Goal: Information Seeking & Learning: Learn about a topic

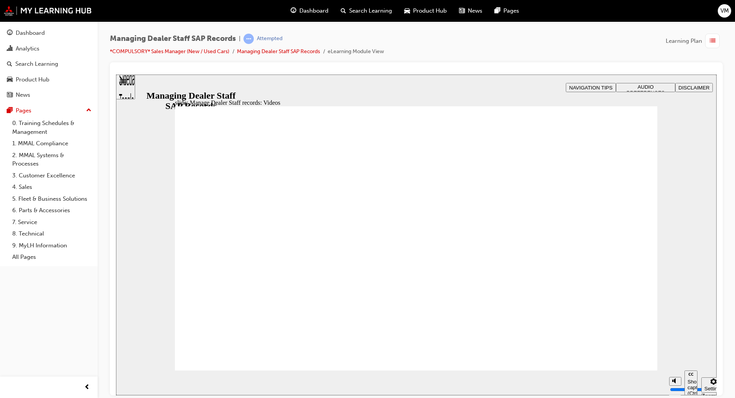
drag, startPoint x: 474, startPoint y: 222, endPoint x: 649, endPoint y: 273, distance: 182.6
click at [730, 268] on div "Managing Dealer Staff SAP Records | Attempted *COMPULSORY* Sales Manager (New /…" at bounding box center [416, 200] width 637 height 358
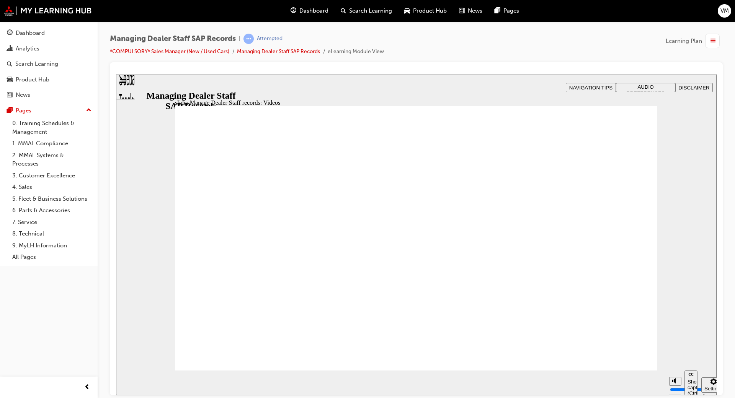
type input "0"
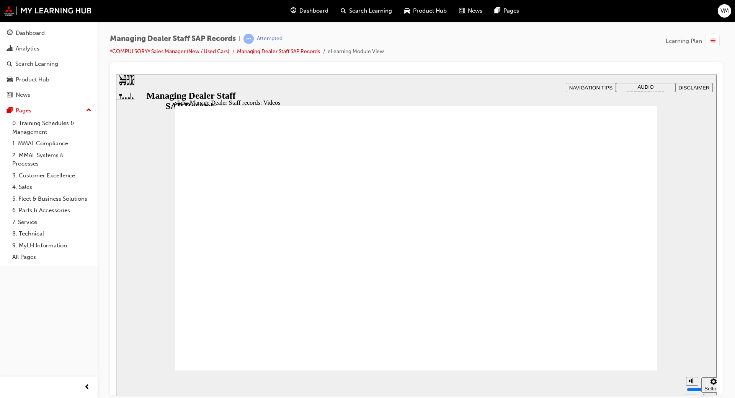
type input "0"
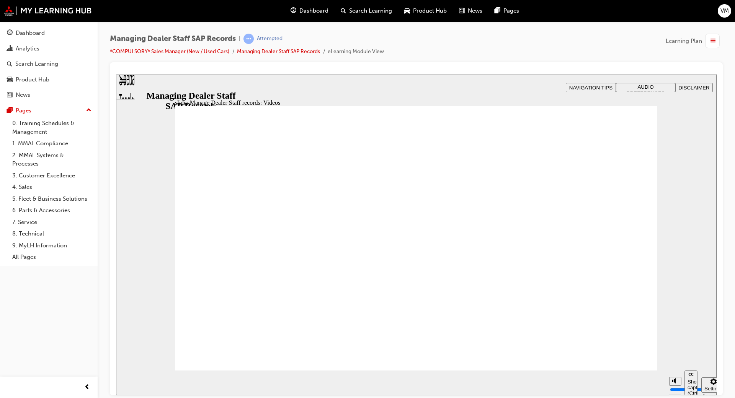
type input "0"
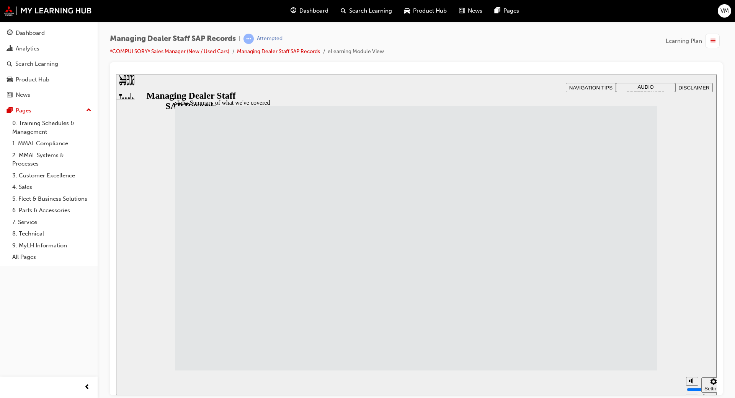
drag, startPoint x: 620, startPoint y: 346, endPoint x: 617, endPoint y: 354, distance: 8.6
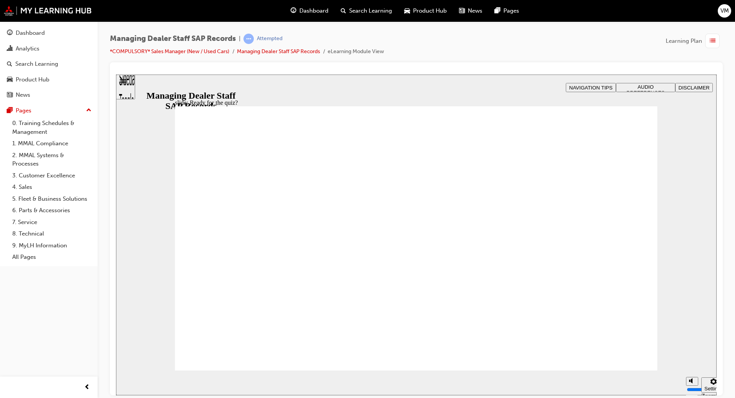
checkbox input "true"
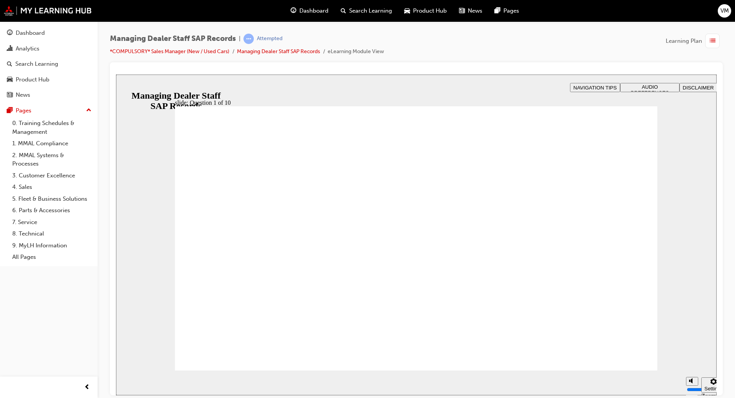
radio input "true"
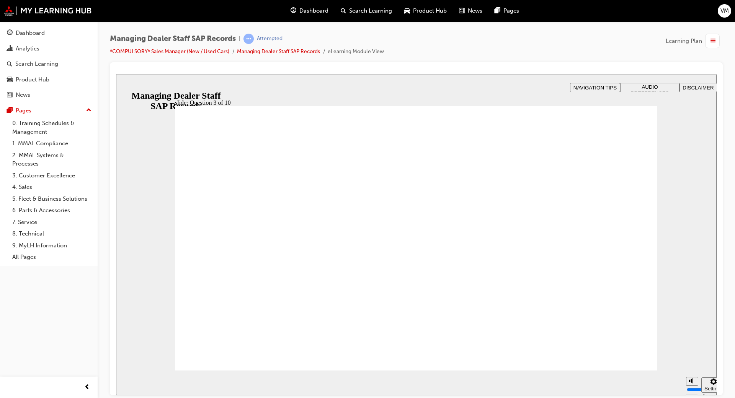
checkbox input "true"
checkbox input "false"
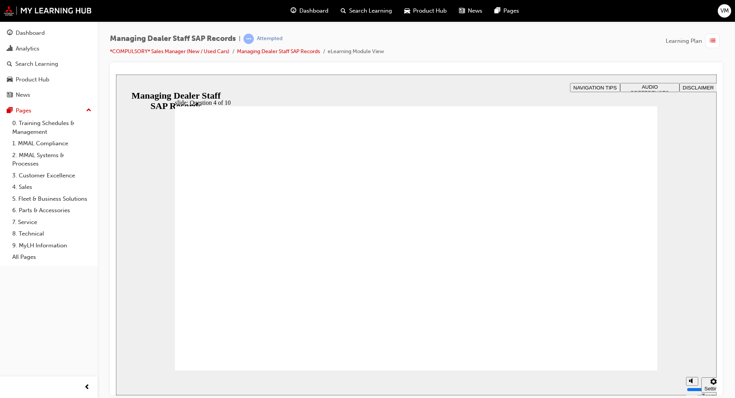
checkbox input "true"
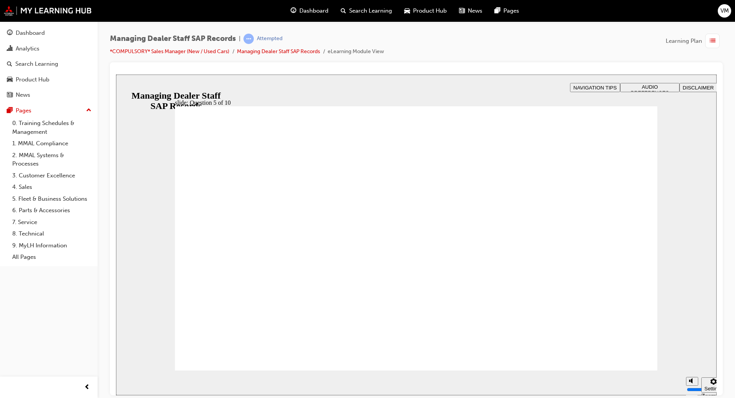
checkbox input "true"
radio input "true"
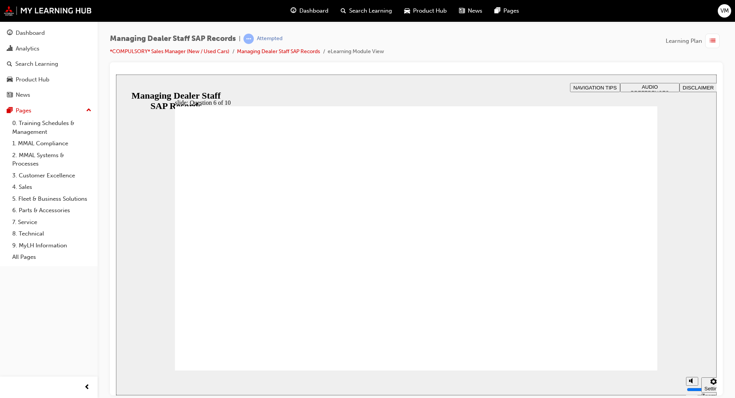
checkbox input "true"
radio input "true"
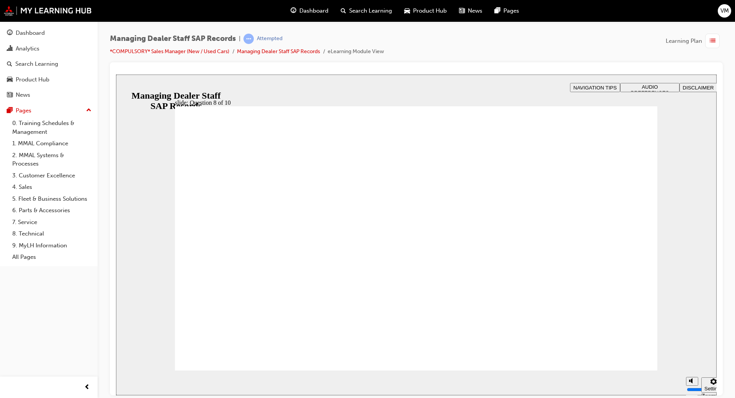
radio input "true"
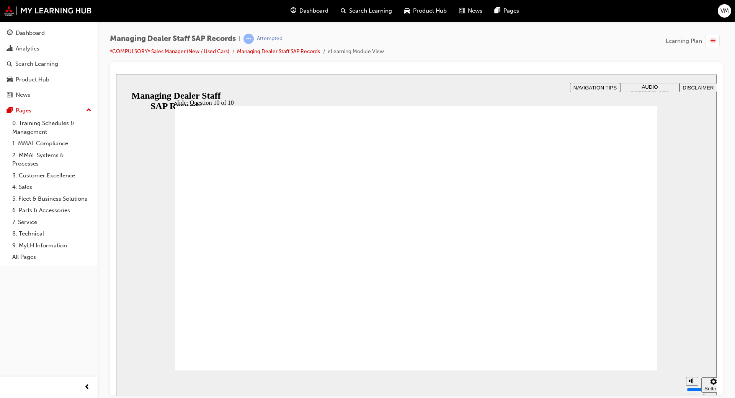
radio input "true"
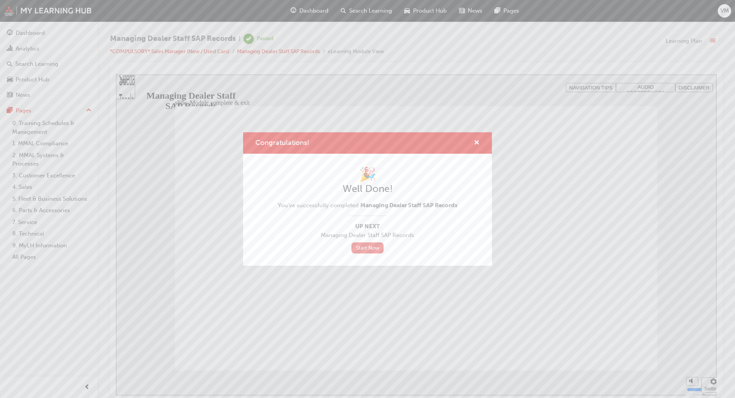
click at [374, 248] on link "Start Now" at bounding box center [367, 248] width 32 height 11
click at [375, 249] on link "Start Now" at bounding box center [367, 248] width 32 height 11
click at [471, 143] on div "Congratulations!" at bounding box center [474, 144] width 12 height 10
click at [477, 140] on span "cross-icon" at bounding box center [477, 143] width 6 height 7
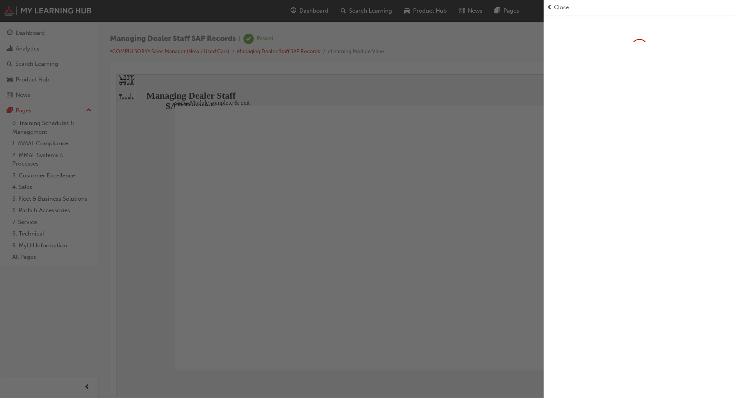
click at [556, 8] on span "Close" at bounding box center [561, 7] width 15 height 9
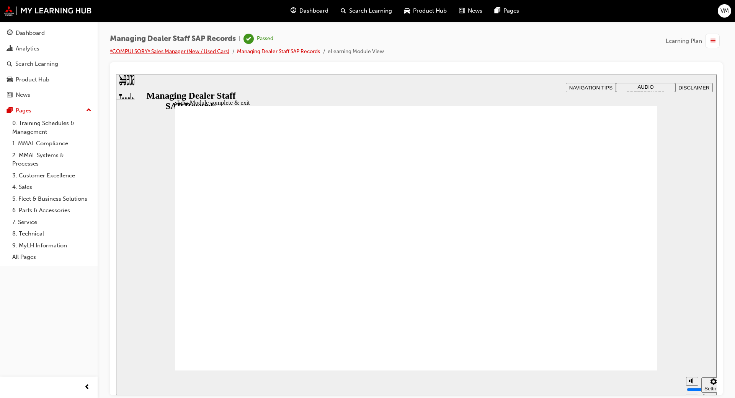
click at [213, 51] on link "*COMPULSORY* Sales Manager (New / Used Cars)" at bounding box center [169, 51] width 119 height 7
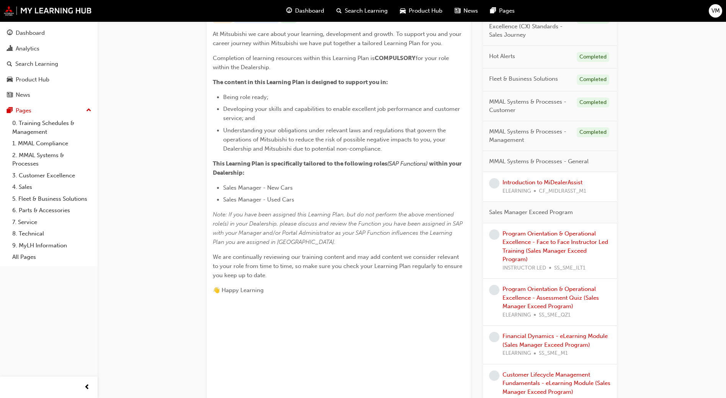
scroll to position [172, 0]
click at [514, 179] on link "Introduction to MiDealerAssist" at bounding box center [542, 182] width 80 height 7
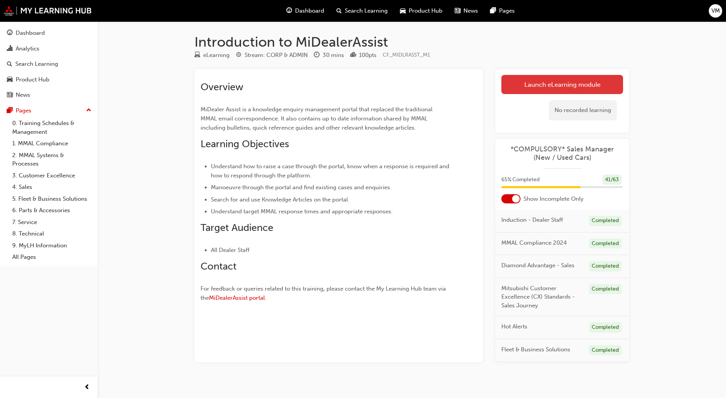
click at [550, 80] on link "Launch eLearning module" at bounding box center [562, 84] width 122 height 19
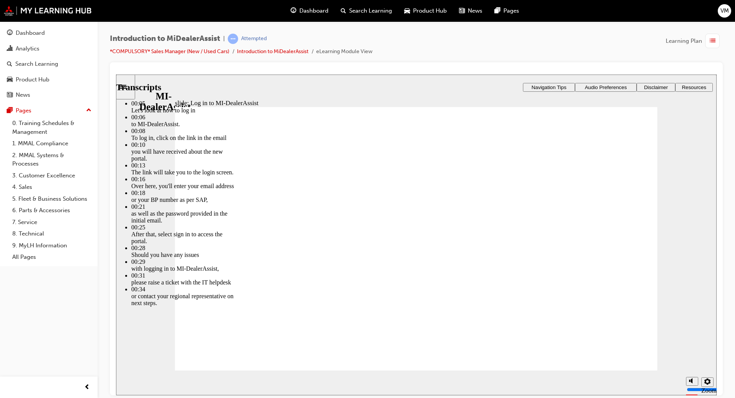
type input "42"
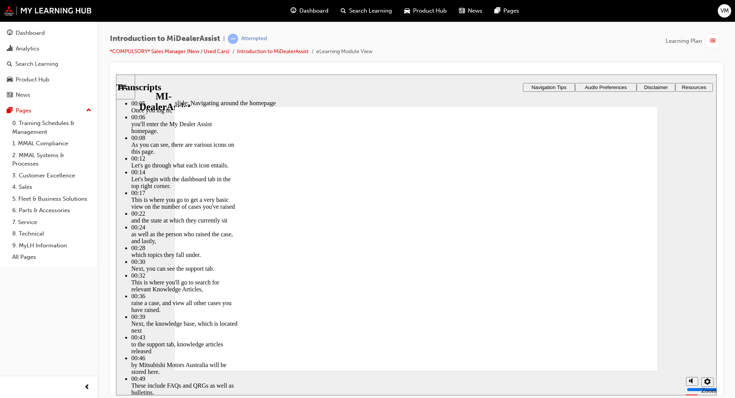
type input "144"
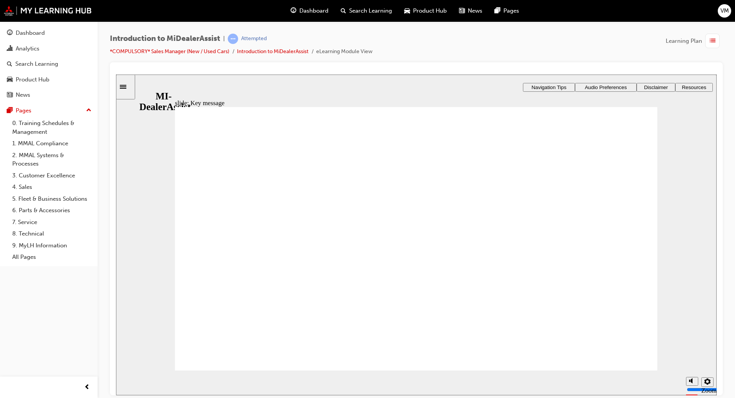
radio input "true"
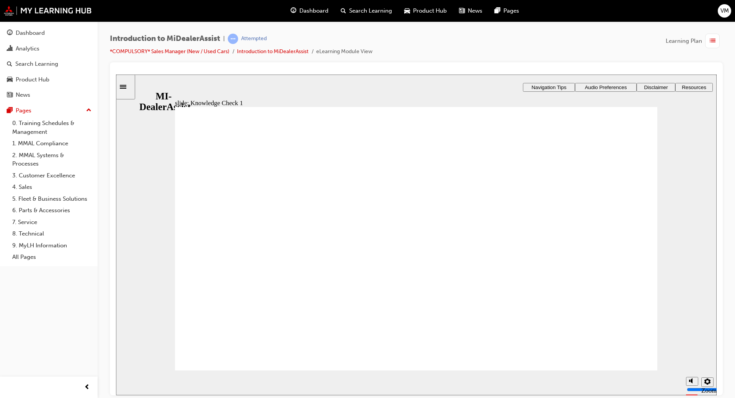
radio input "false"
radio input "true"
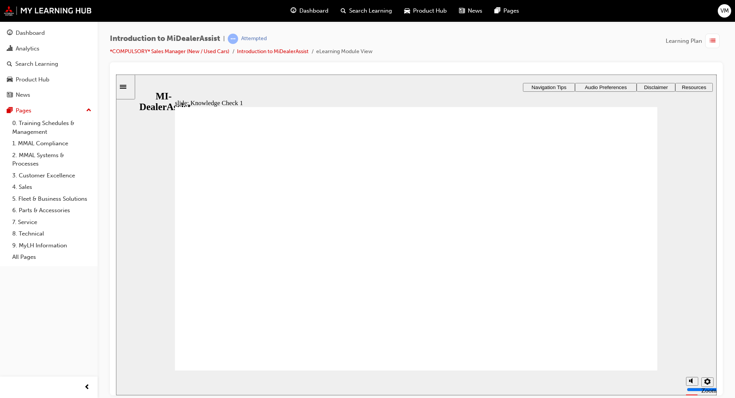
radio input "false"
radio input "true"
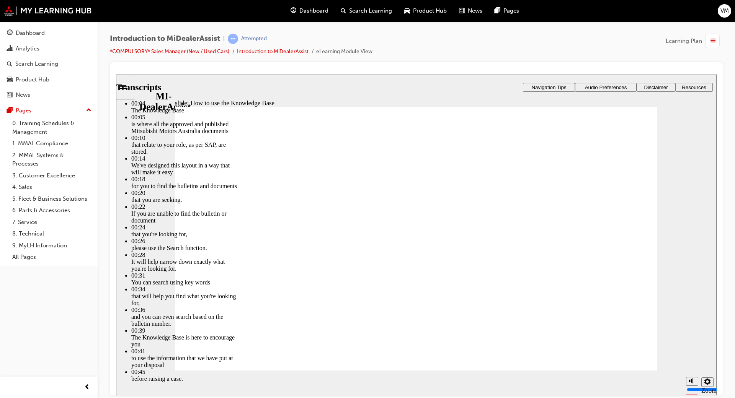
type input "51"
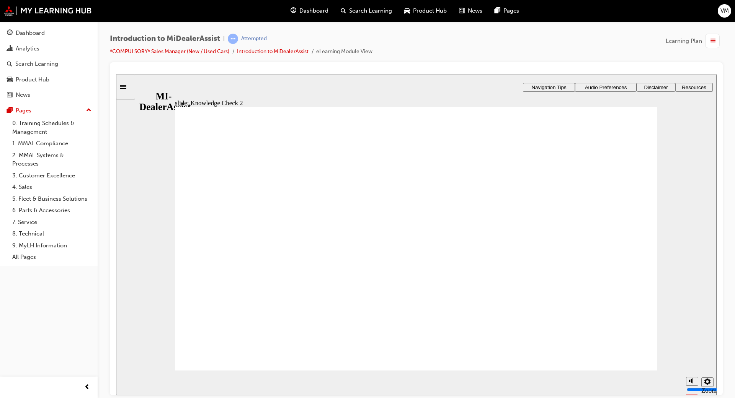
radio input "true"
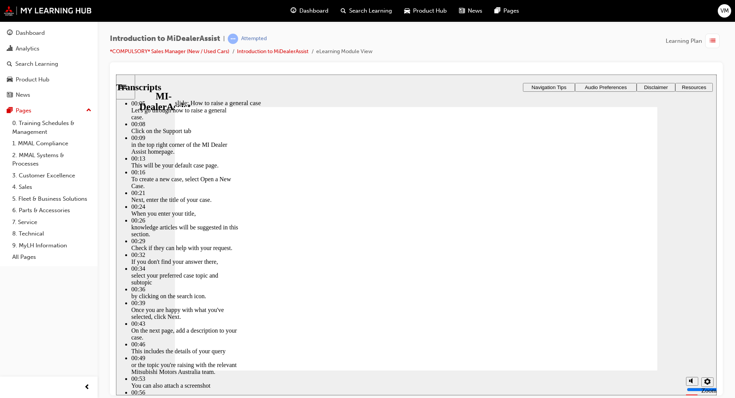
type input "85"
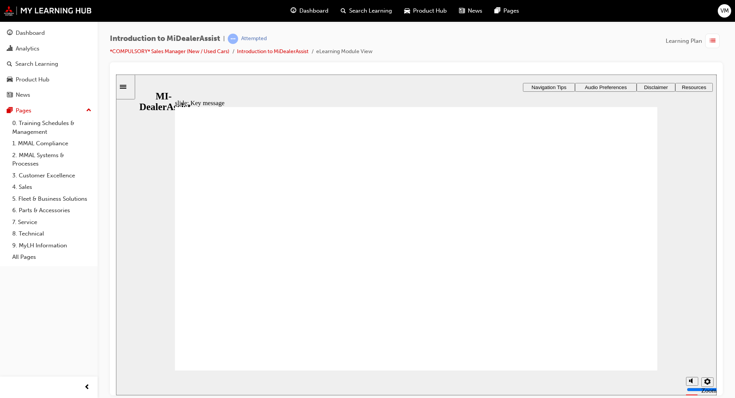
checkbox input "true"
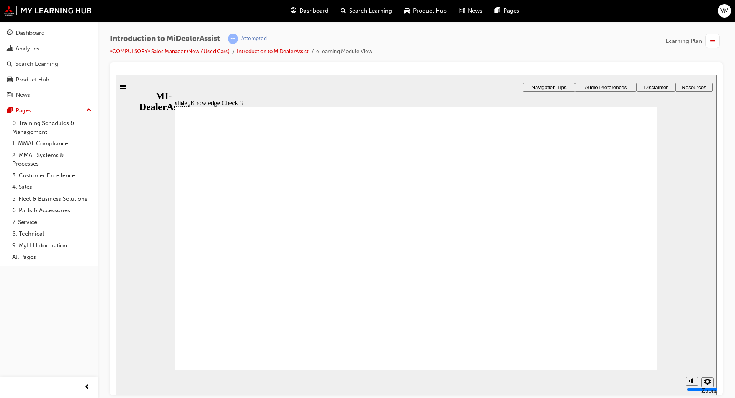
checkbox input "true"
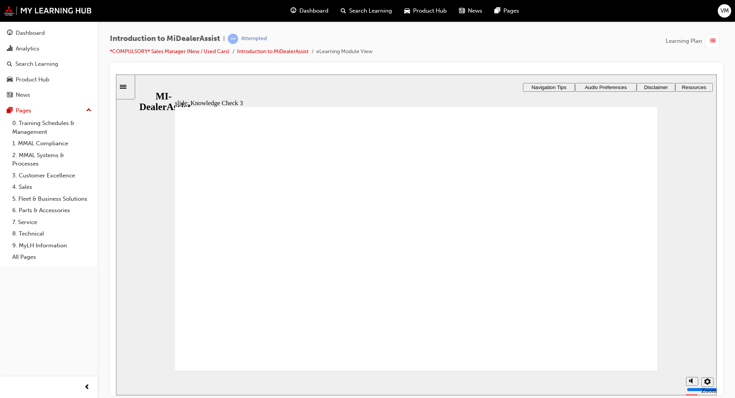
checkbox input "false"
drag, startPoint x: 308, startPoint y: 220, endPoint x: 308, endPoint y: 215, distance: 5.4
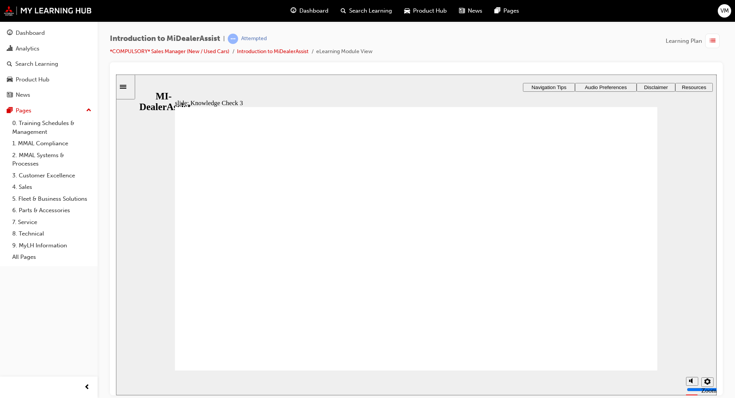
checkbox input "true"
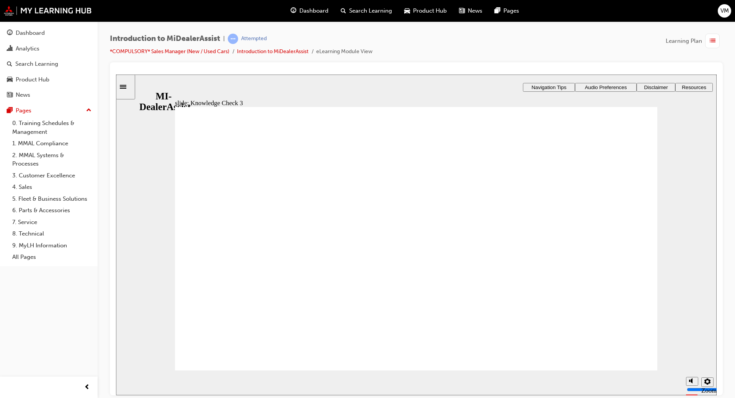
checkbox input "true"
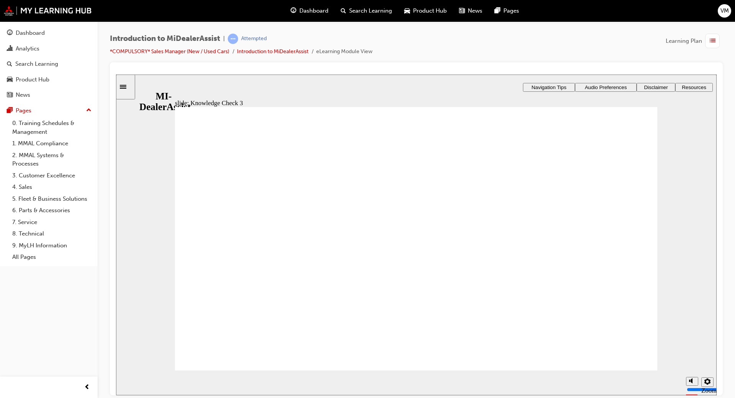
checkbox input "false"
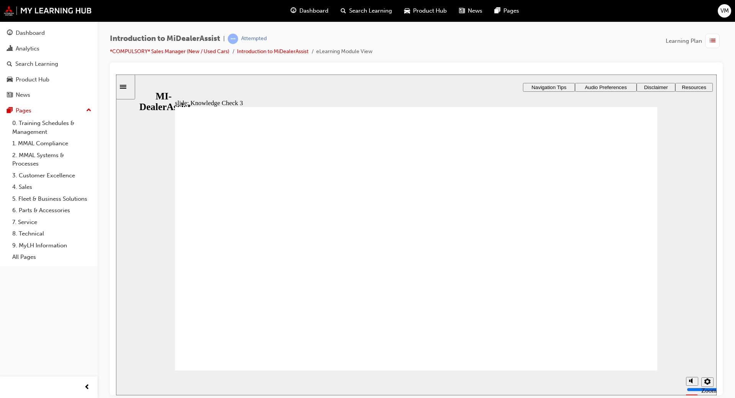
checkbox input "false"
checkbox input "true"
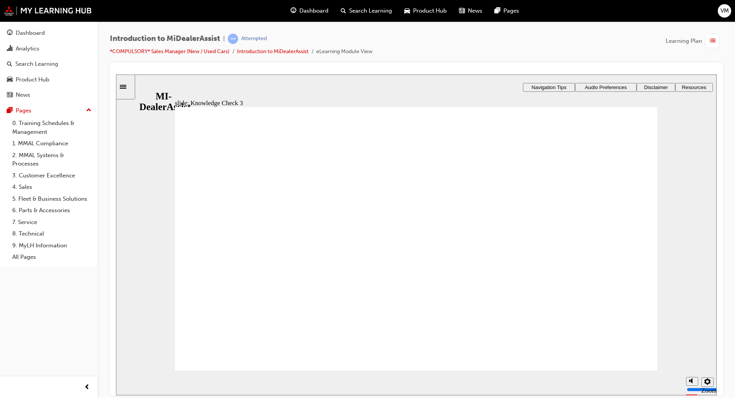
drag, startPoint x: 201, startPoint y: 268, endPoint x: 206, endPoint y: 278, distance: 11.5
checkbox input "true"
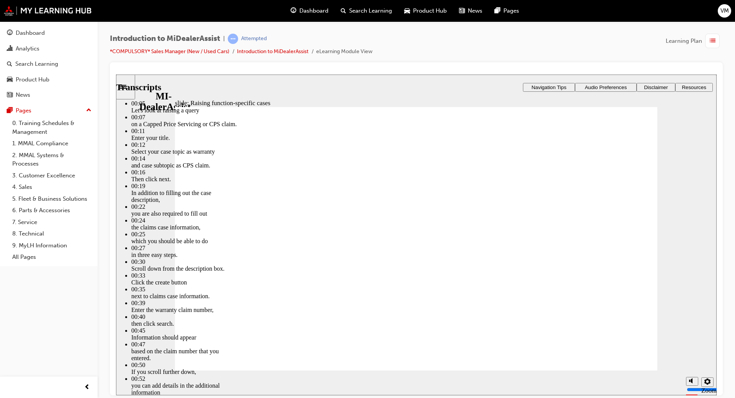
type input "45"
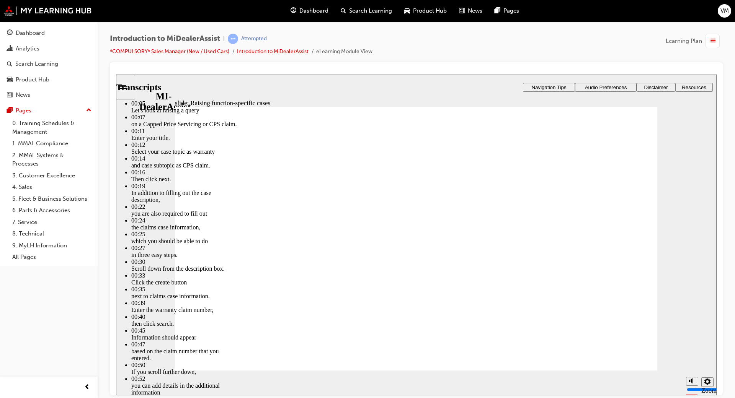
type input "2"
type input "45"
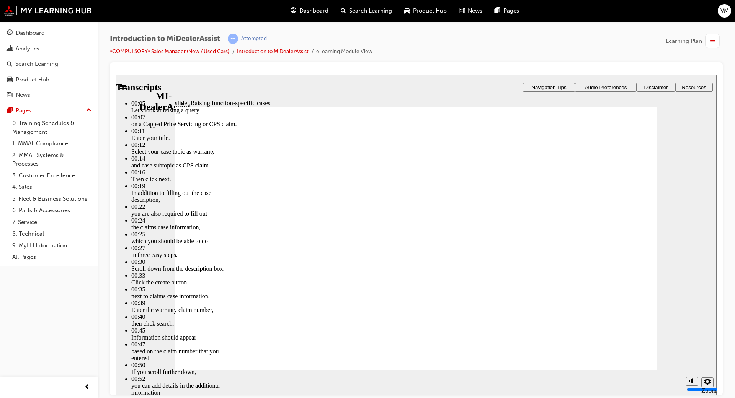
type input "1"
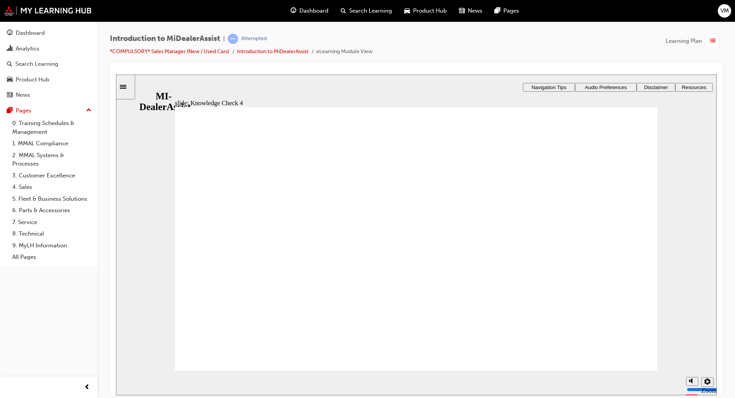
radio input "true"
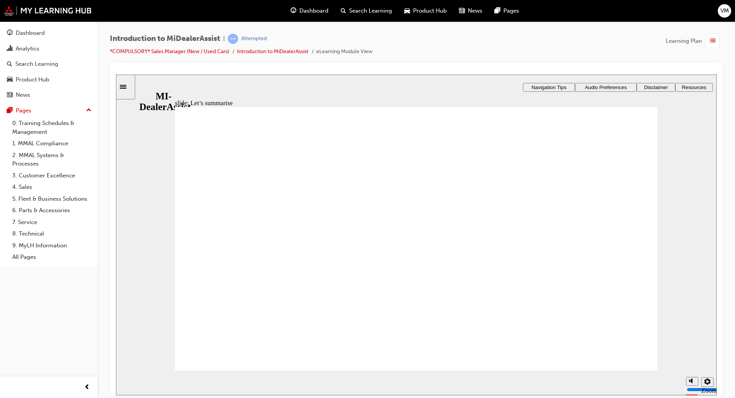
radio input "true"
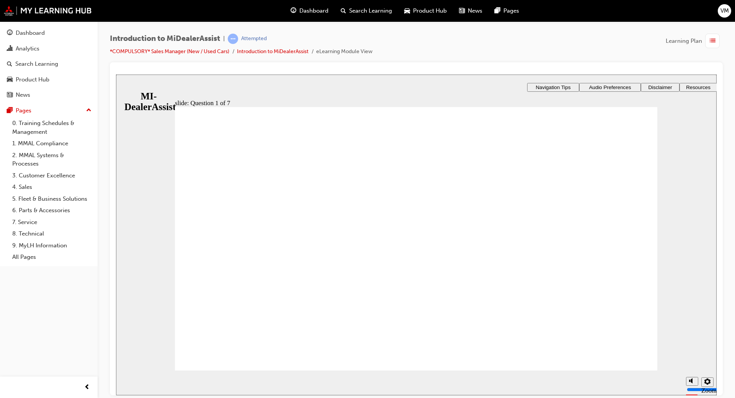
radio input "true"
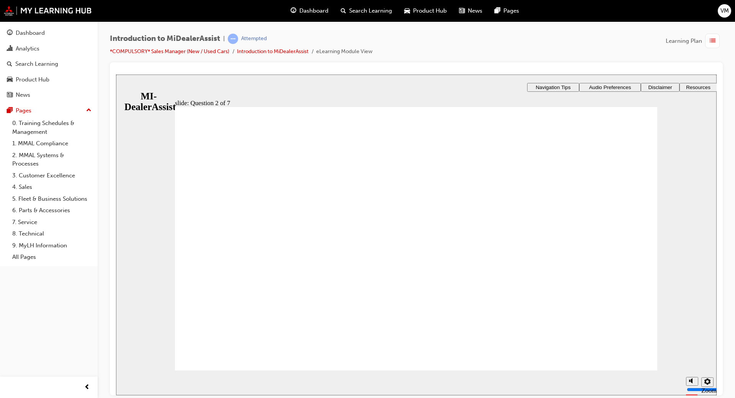
radio input "true"
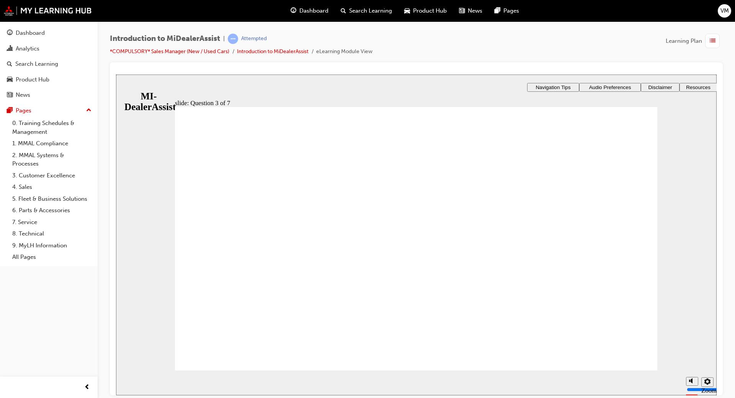
click at [444, 220] on div "slide: Question 4 of 7 Support tab Knowledge Base Notifications Cases Awaiting …" at bounding box center [416, 240] width 600 height 333
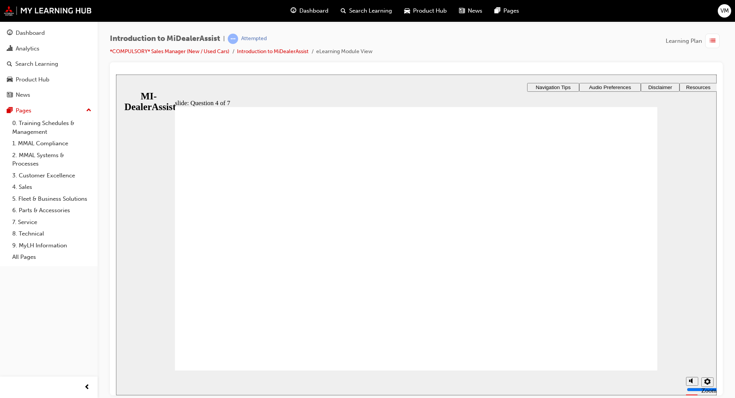
radio input "true"
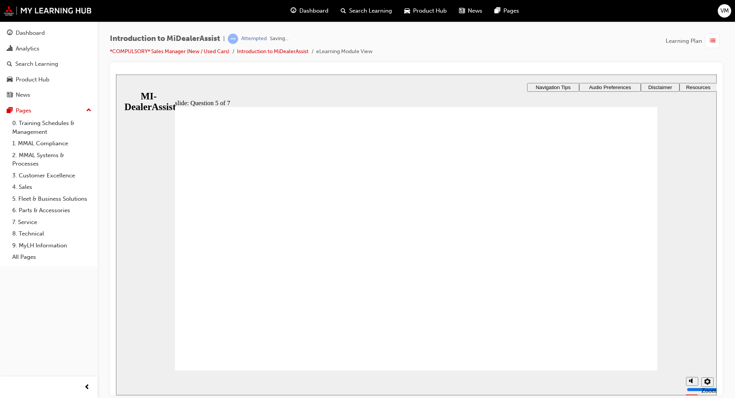
checkbox input "true"
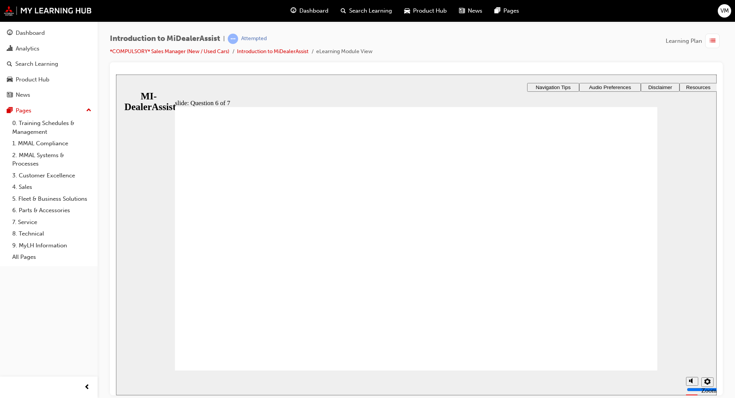
radio input "true"
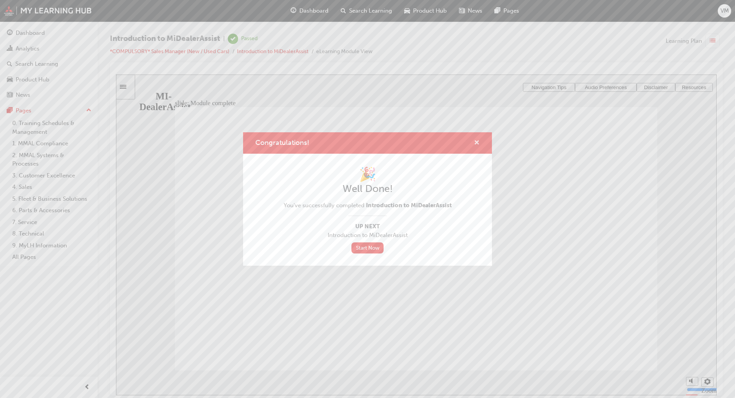
click at [479, 141] on span "cross-icon" at bounding box center [477, 143] width 6 height 7
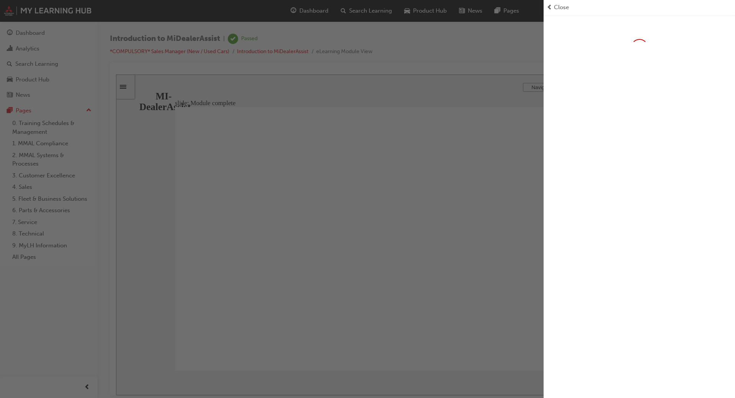
click at [203, 51] on div "button" at bounding box center [271, 199] width 543 height 398
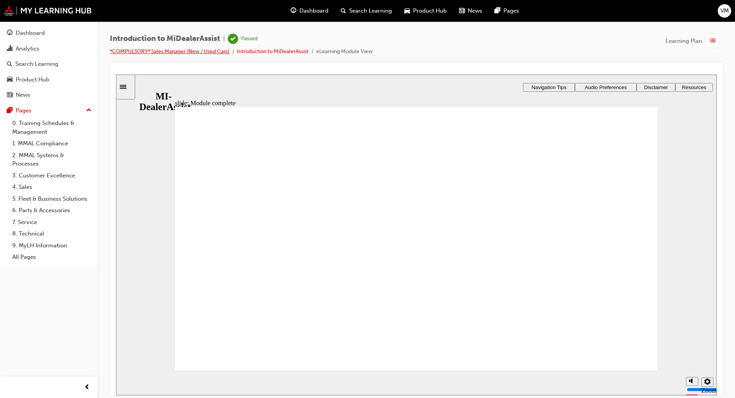
click at [203, 51] on link "*COMPULSORY* Sales Manager (New / Used Cars)" at bounding box center [169, 51] width 119 height 7
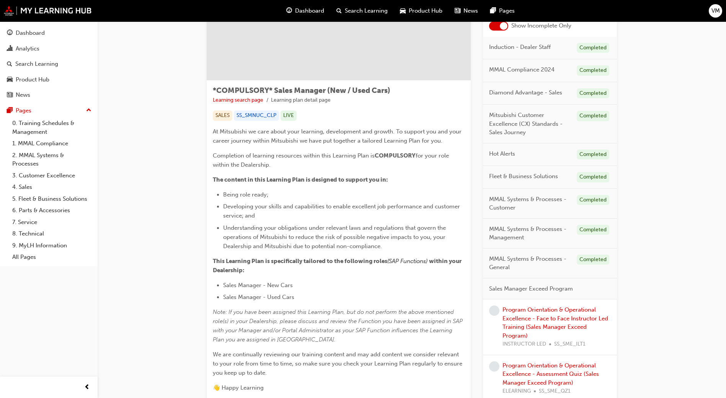
scroll to position [172, 0]
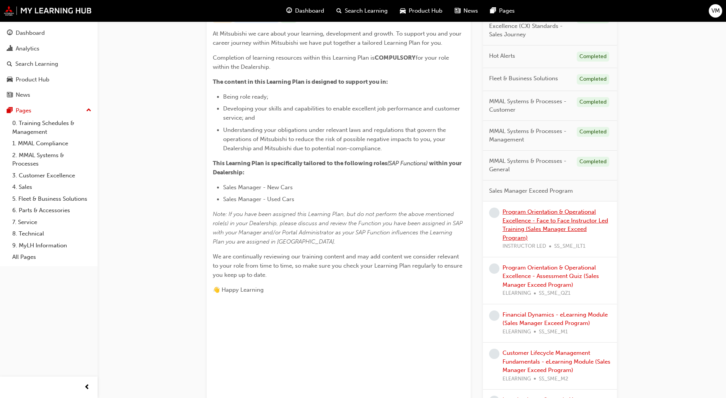
click at [526, 222] on link "Program Orientation & Operational Excellence - Face to Face Instructor Led Trai…" at bounding box center [555, 225] width 106 height 33
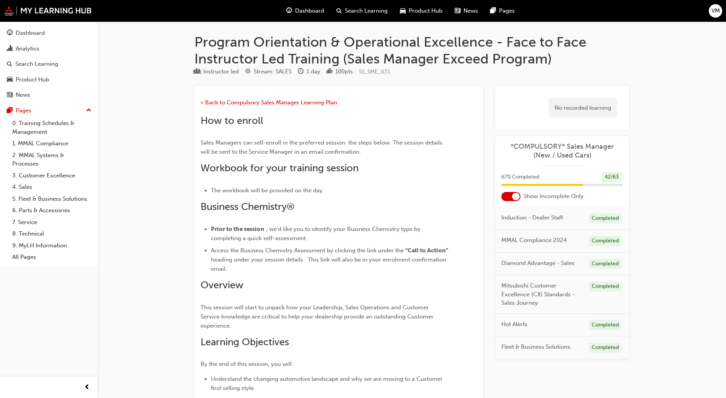
click at [297, 14] on span "Dashboard" at bounding box center [309, 11] width 29 height 9
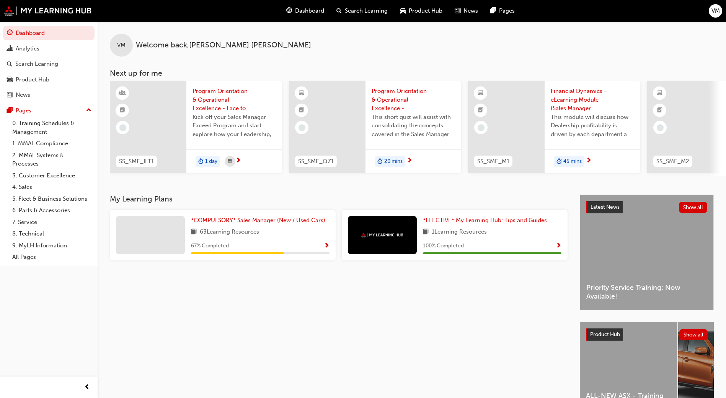
click at [300, 245] on div "67 % Completed" at bounding box center [260, 246] width 139 height 10
click at [328, 244] on span "Show Progress" at bounding box center [327, 246] width 6 height 7
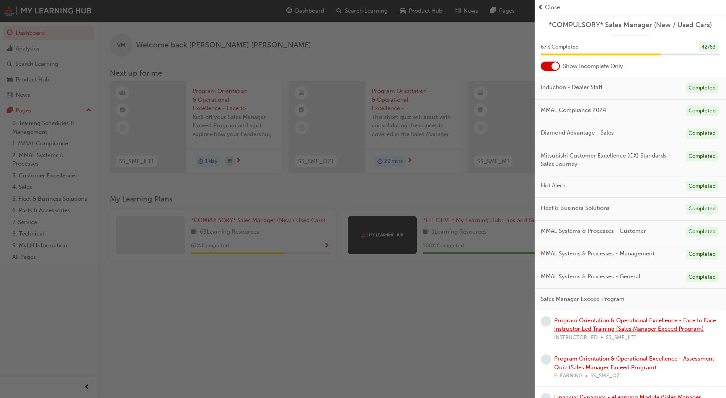
click at [626, 328] on link "Program Orientation & Operational Excellence - Face to Face Instructor Led Trai…" at bounding box center [635, 325] width 162 height 16
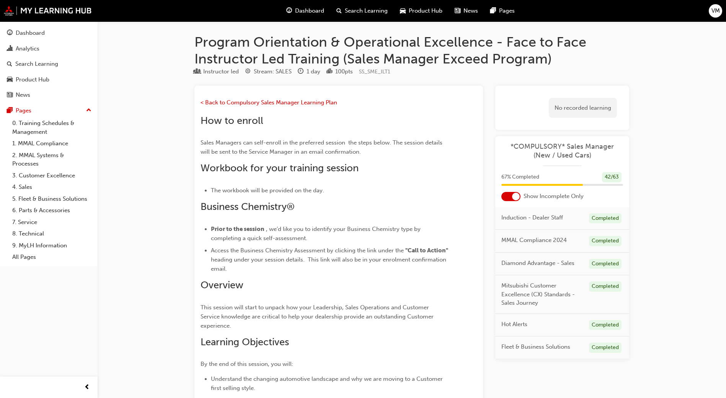
click at [303, 13] on span "Dashboard" at bounding box center [309, 11] width 29 height 9
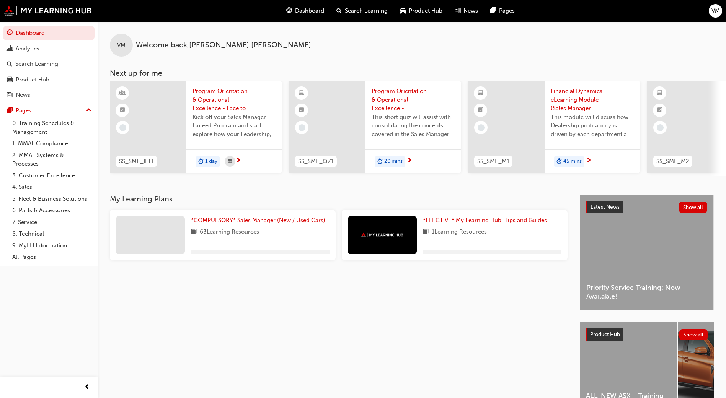
click at [238, 220] on span "*COMPULSORY* Sales Manager (New / Used Cars)" at bounding box center [258, 220] width 134 height 7
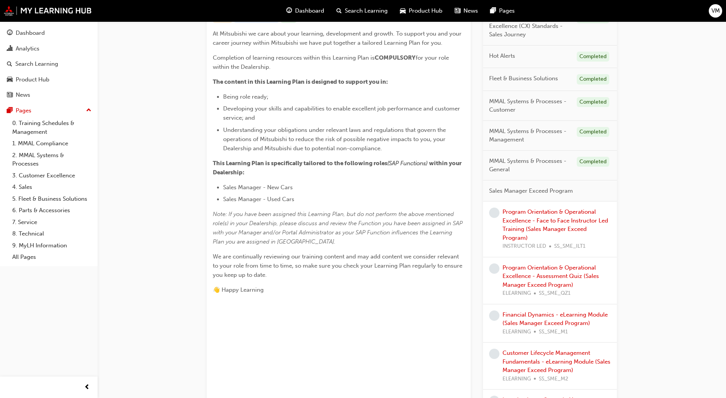
scroll to position [230, 0]
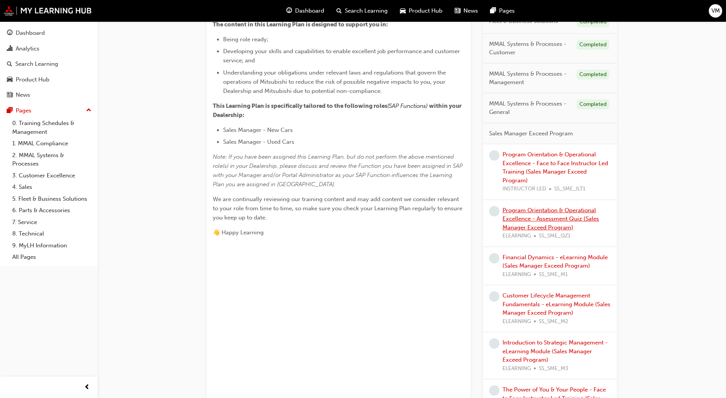
click at [511, 217] on link "Program Orientation & Operational Excellence - Assessment Quiz (Sales Manager E…" at bounding box center [550, 219] width 96 height 24
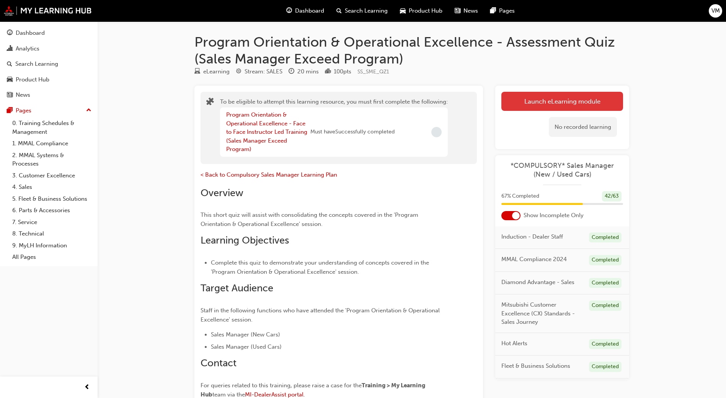
click at [541, 103] on button "Launch eLearning module" at bounding box center [562, 101] width 122 height 19
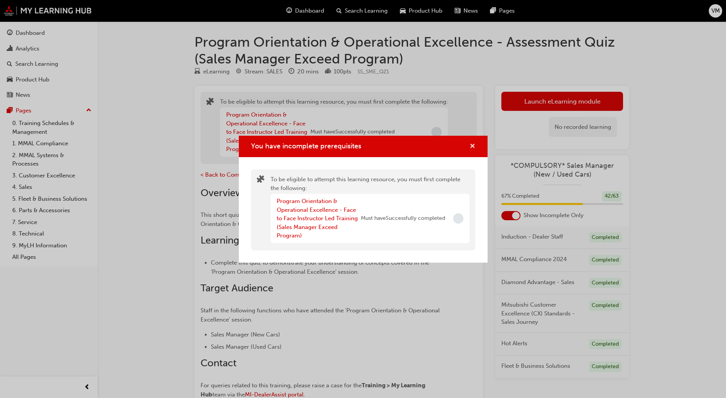
click at [473, 143] on span "cross-icon" at bounding box center [473, 146] width 6 height 7
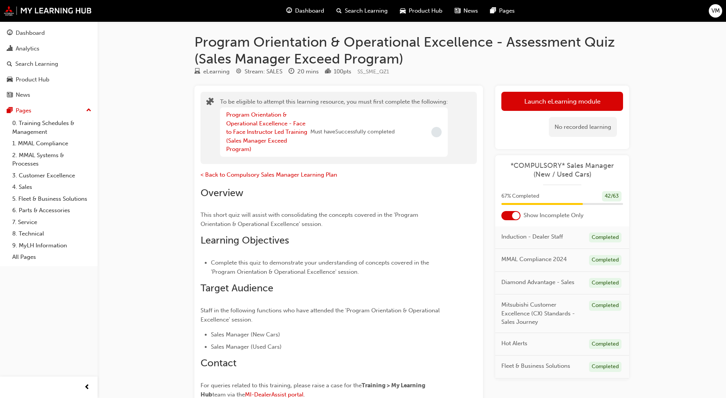
click at [290, 9] on span "guage-icon" at bounding box center [289, 11] width 6 height 10
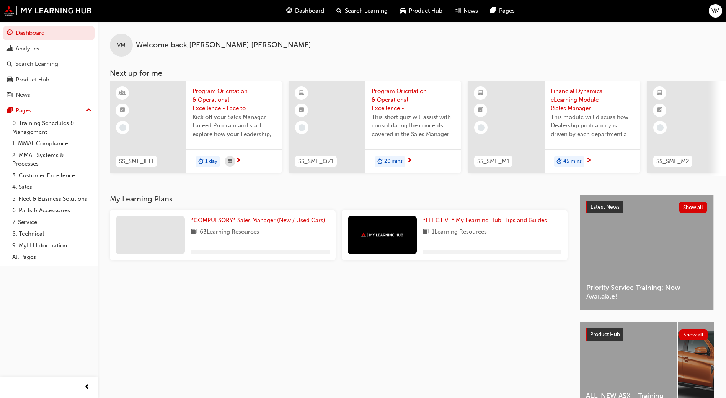
click at [274, 215] on div "*COMPULSORY* Sales Manager (New / Used Cars) 63 Learning Resources" at bounding box center [223, 235] width 226 height 51
click at [272, 223] on span "*COMPULSORY* Sales Manager (New / Used Cars)" at bounding box center [258, 220] width 134 height 7
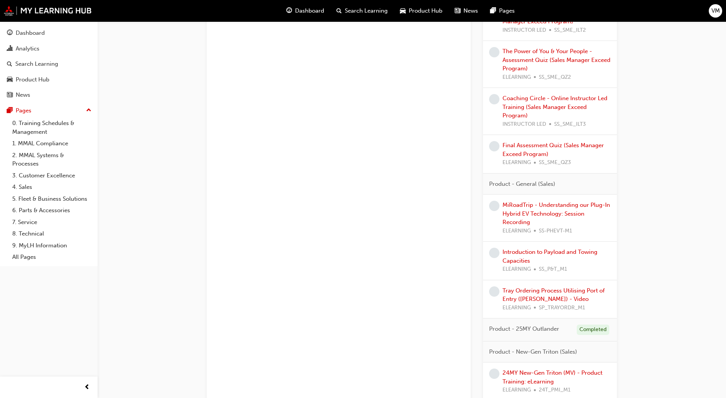
scroll to position [631, 0]
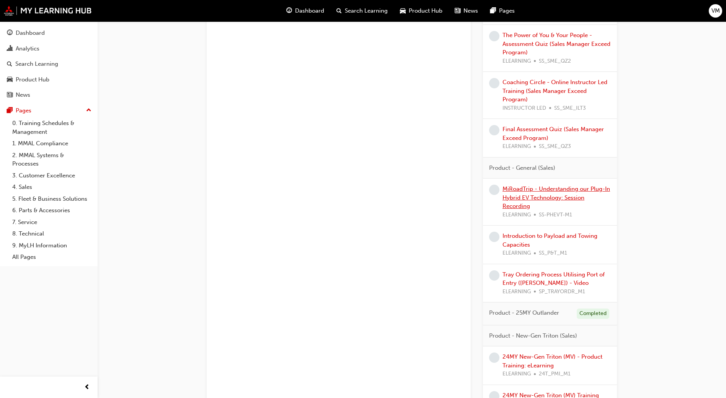
click at [522, 189] on link "MiRoadTrip - Understanding our Plug-In Hybrid EV Technology: Session Recording" at bounding box center [556, 198] width 108 height 24
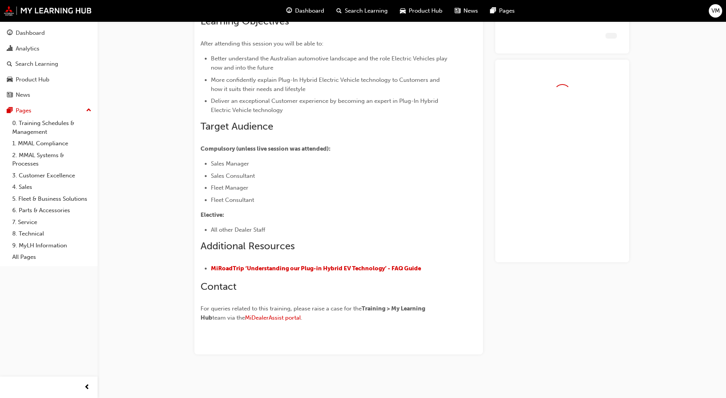
scroll to position [154, 0]
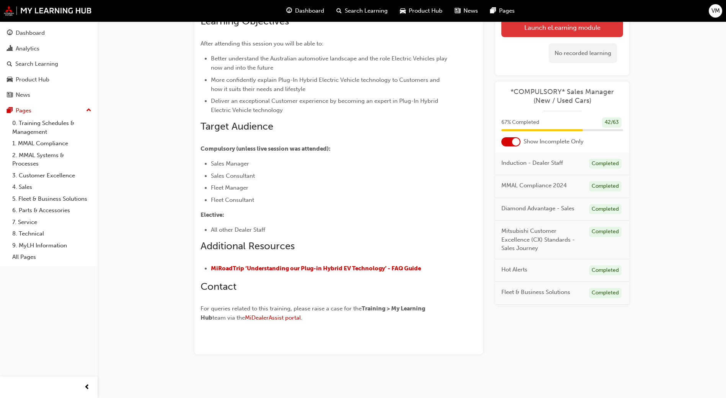
click at [546, 28] on link "Launch eLearning module" at bounding box center [562, 27] width 122 height 19
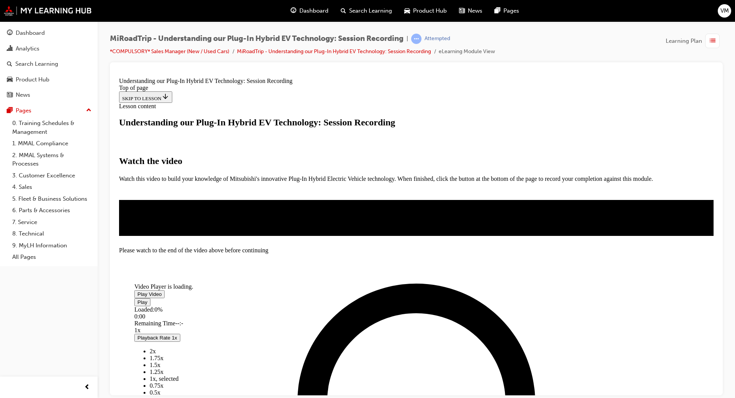
click at [137, 297] on span "Video player" at bounding box center [137, 294] width 0 height 6
click at [137, 291] on span "Video player" at bounding box center [137, 294] width 0 height 6
click at [249, 275] on video "Video player" at bounding box center [191, 245] width 115 height 57
click at [137, 291] on span "Video player" at bounding box center [137, 294] width 0 height 6
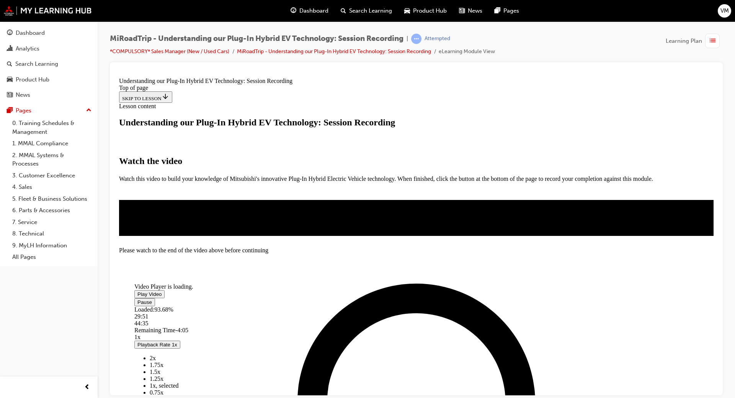
click at [249, 234] on video "Video player" at bounding box center [191, 245] width 115 height 57
click at [137, 291] on span "Video player" at bounding box center [137, 294] width 0 height 6
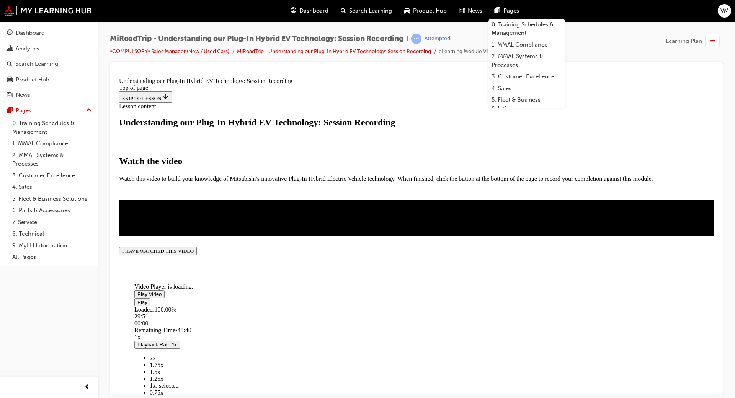
click at [197, 255] on button "I HAVE WATCHED THIS VIDEO" at bounding box center [158, 251] width 78 height 8
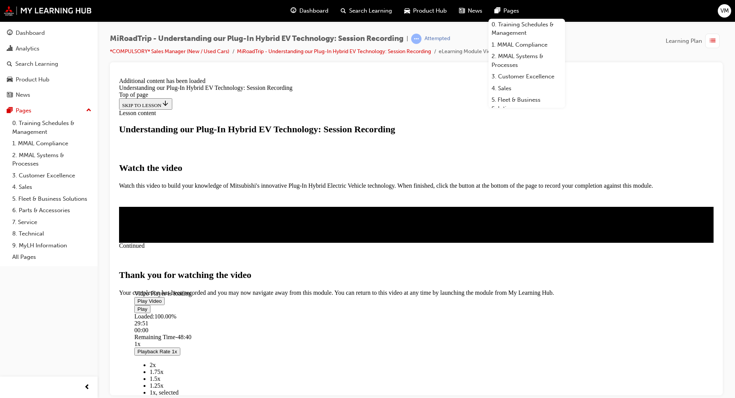
scroll to position [217, 0]
click at [166, 332] on button "CLOSE MODULE" at bounding box center [142, 329] width 47 height 8
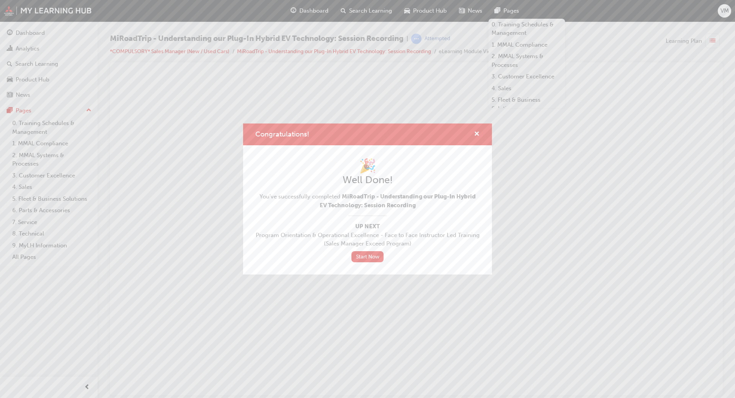
scroll to position [0, 0]
click at [366, 257] on link "Start Now" at bounding box center [367, 256] width 32 height 11
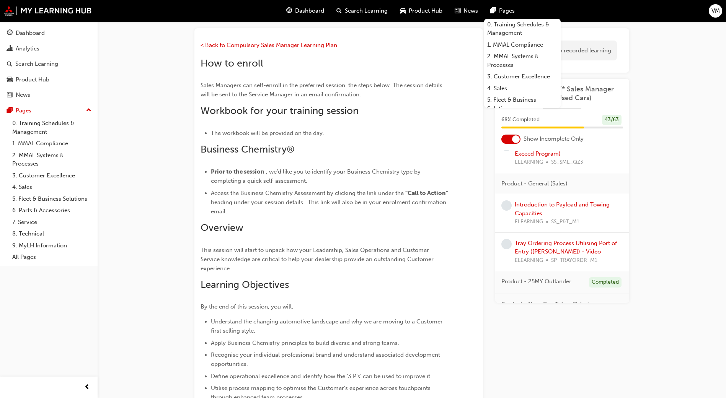
scroll to position [672, 0]
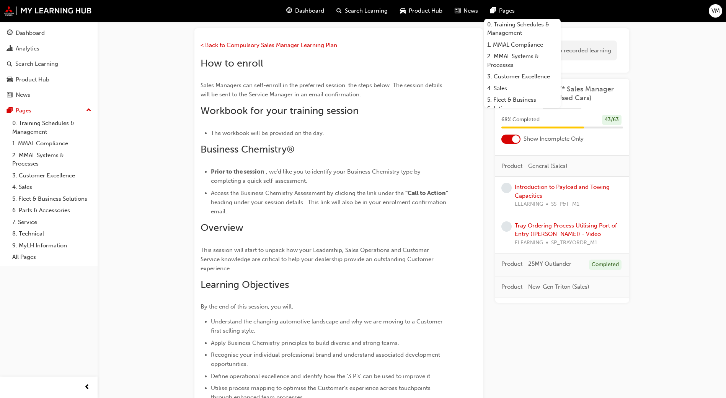
click at [543, 207] on div "Introduction to Payload and Towing Capacities ELEARNING SS_P&T_M1" at bounding box center [569, 196] width 108 height 26
click at [536, 199] on link "Introduction to Payload and Towing Capacities" at bounding box center [562, 192] width 95 height 16
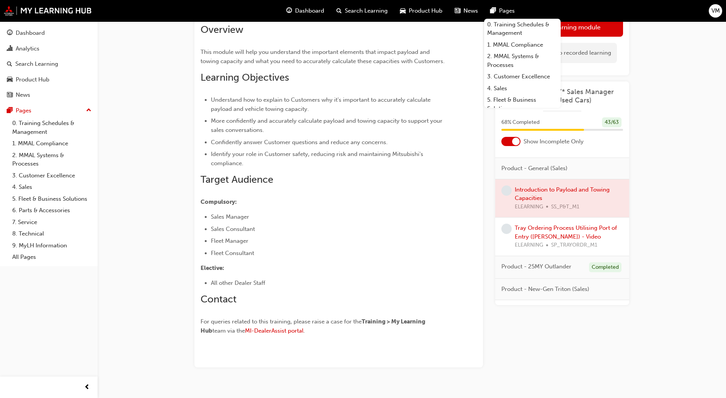
click at [533, 208] on div at bounding box center [562, 198] width 134 height 38
click at [540, 211] on div at bounding box center [562, 198] width 134 height 38
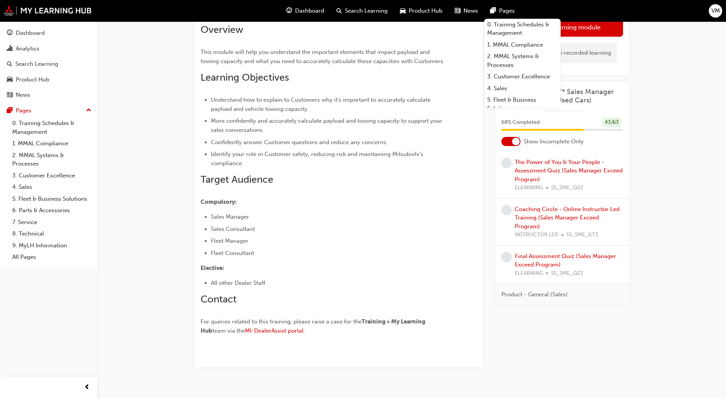
scroll to position [689, 0]
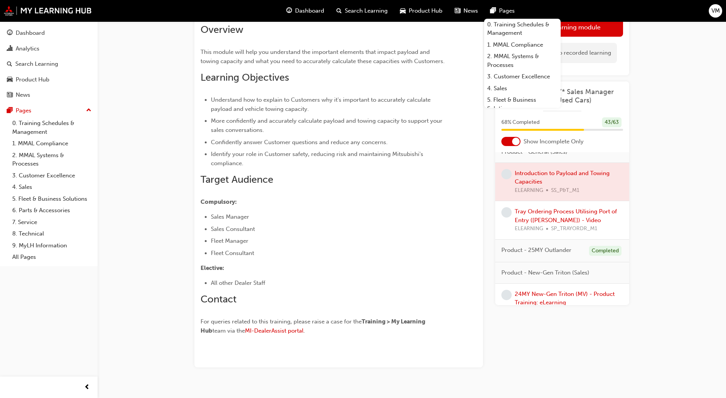
click at [508, 179] on span "learningRecordVerb_NONE-icon" at bounding box center [506, 174] width 10 height 10
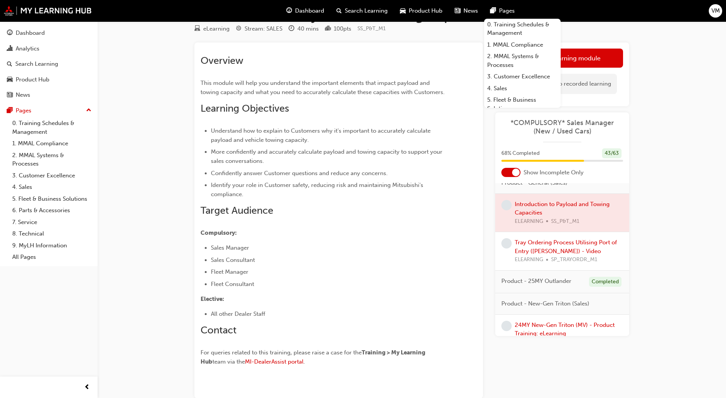
scroll to position [0, 0]
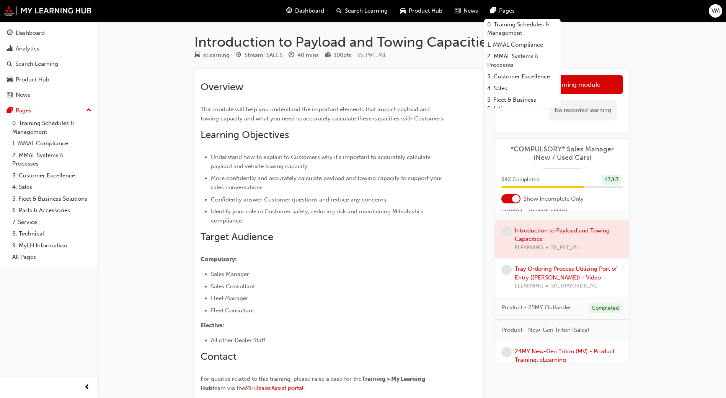
click at [316, 8] on span "Dashboard" at bounding box center [309, 11] width 29 height 9
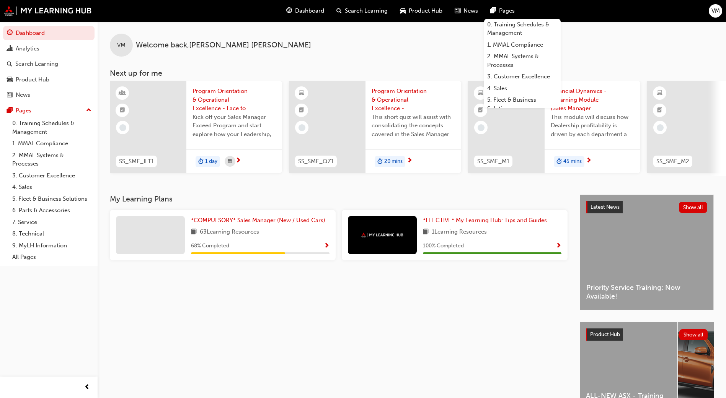
click at [328, 248] on span "Show Progress" at bounding box center [327, 246] width 6 height 7
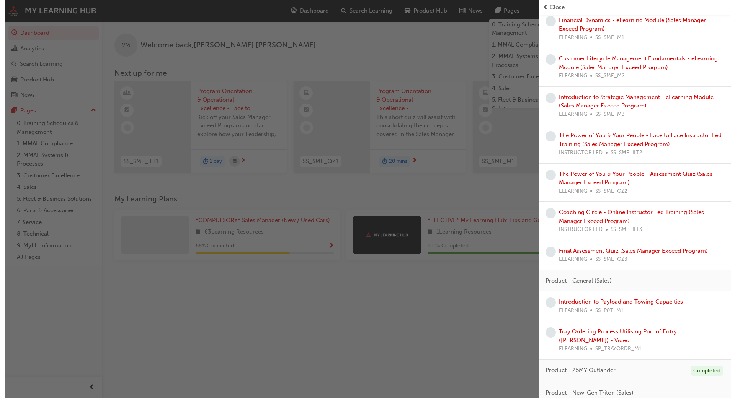
scroll to position [459, 0]
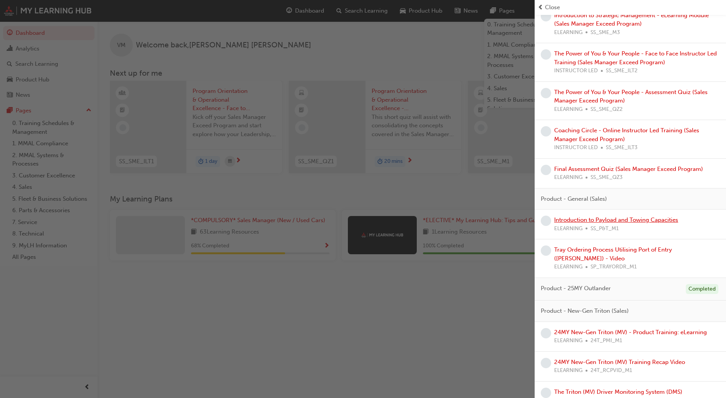
click at [579, 223] on link "Introduction to Payload and Towing Capacities" at bounding box center [616, 220] width 124 height 7
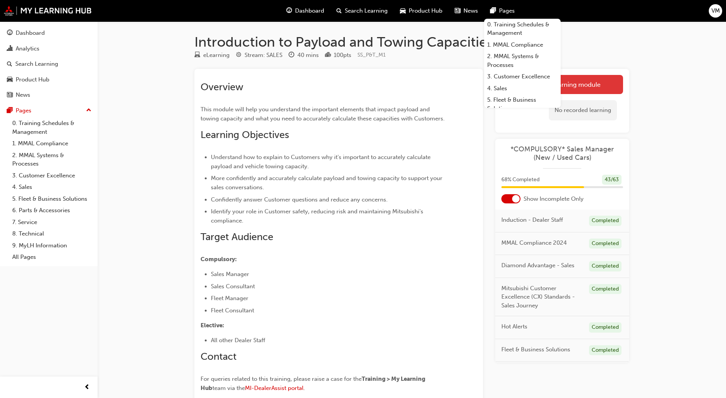
click at [588, 83] on link "Launch eLearning module" at bounding box center [562, 84] width 122 height 19
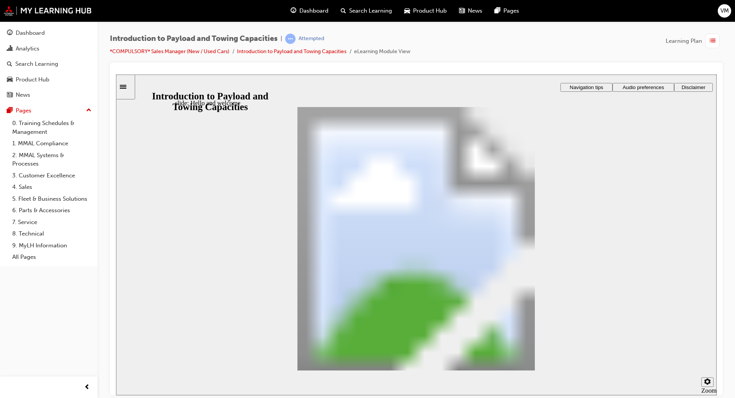
drag, startPoint x: 275, startPoint y: 303, endPoint x: 644, endPoint y: 359, distance: 373.1
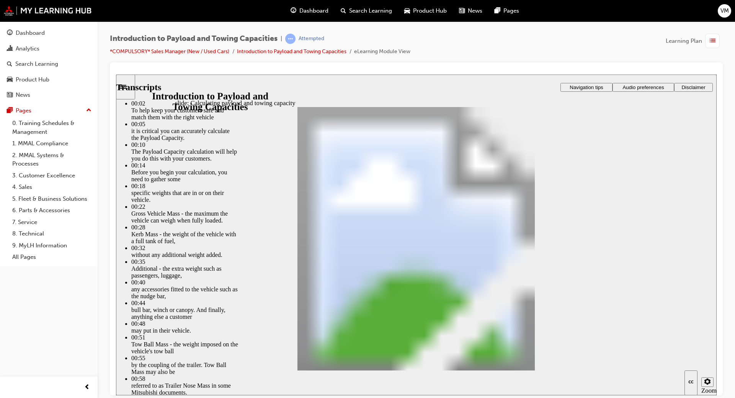
type input "16"
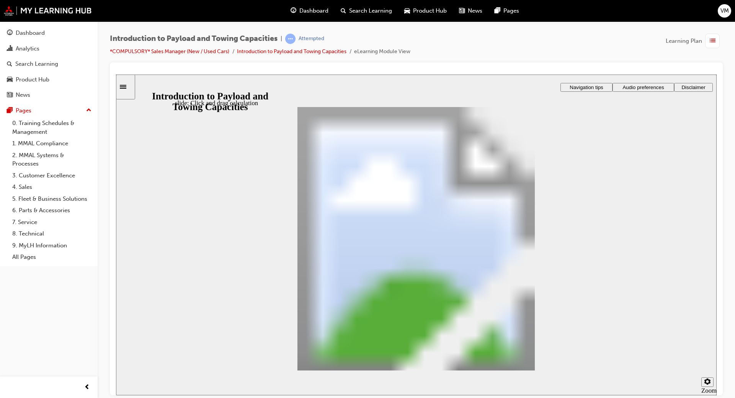
drag, startPoint x: 200, startPoint y: 222, endPoint x: 381, endPoint y: 284, distance: 191.7
drag, startPoint x: 445, startPoint y: 222, endPoint x: 349, endPoint y: 284, distance: 114.5
drag, startPoint x: 485, startPoint y: 225, endPoint x: 467, endPoint y: 230, distance: 18.6
drag, startPoint x: 264, startPoint y: 231, endPoint x: 368, endPoint y: 293, distance: 120.8
drag, startPoint x: 583, startPoint y: 231, endPoint x: 415, endPoint y: 285, distance: 176.0
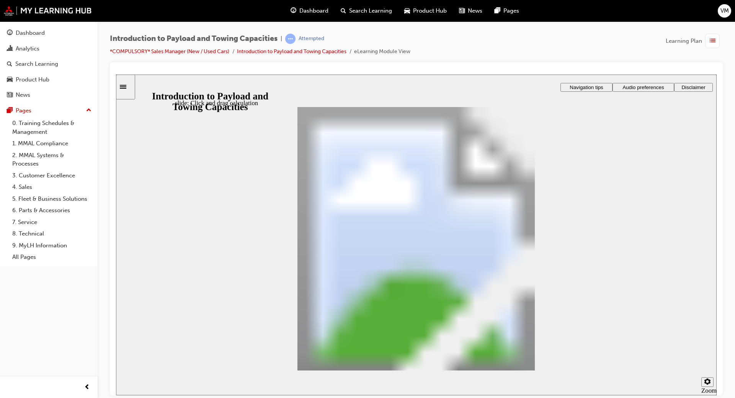
drag, startPoint x: 532, startPoint y: 225, endPoint x: 452, endPoint y: 277, distance: 95.4
drag, startPoint x: 517, startPoint y: 233, endPoint x: 432, endPoint y: 293, distance: 103.8
drag, startPoint x: 619, startPoint y: 226, endPoint x: 447, endPoint y: 279, distance: 179.9
drag, startPoint x: 349, startPoint y: 229, endPoint x: 402, endPoint y: 283, distance: 75.5
checkbox input "true"
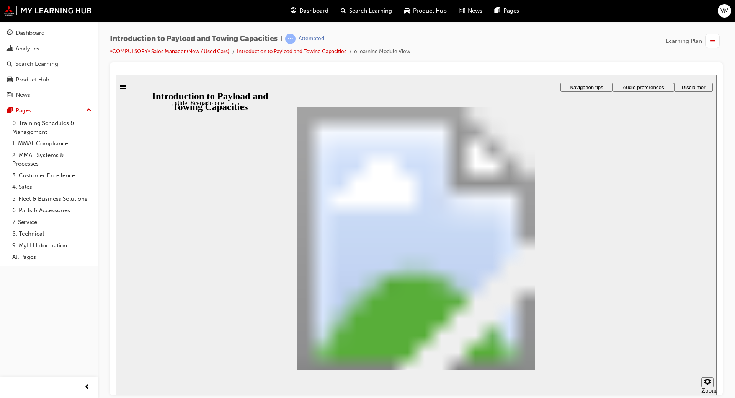
checkbox input "true"
drag, startPoint x: 253, startPoint y: 211, endPoint x: 393, endPoint y: 241, distance: 143.1
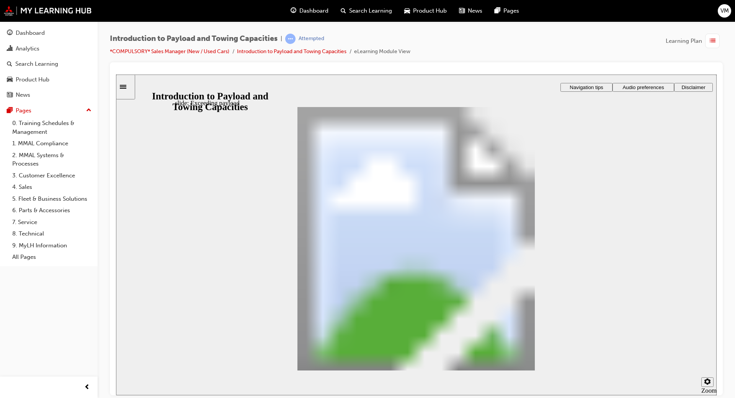
drag, startPoint x: 252, startPoint y: 214, endPoint x: 424, endPoint y: 248, distance: 175.5
drag, startPoint x: 250, startPoint y: 217, endPoint x: 365, endPoint y: 276, distance: 128.9
drag, startPoint x: 263, startPoint y: 215, endPoint x: 424, endPoint y: 278, distance: 173.2
drag, startPoint x: 260, startPoint y: 214, endPoint x: 526, endPoint y: 248, distance: 268.5
drag, startPoint x: 242, startPoint y: 227, endPoint x: 334, endPoint y: 284, distance: 107.8
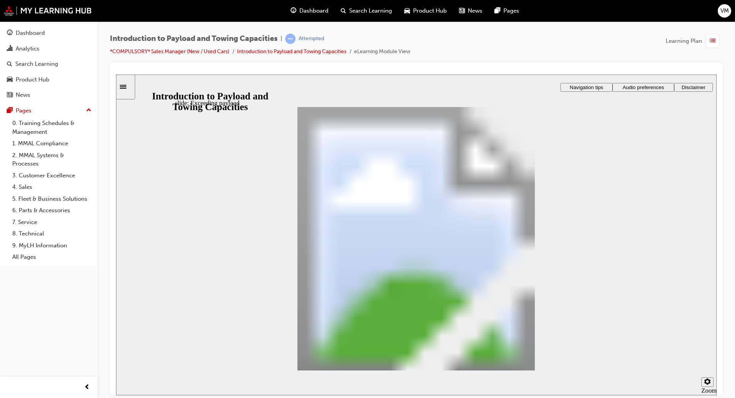
drag, startPoint x: 237, startPoint y: 226, endPoint x: 394, endPoint y: 294, distance: 171.0
drag, startPoint x: 262, startPoint y: 215, endPoint x: 535, endPoint y: 260, distance: 277.4
drag, startPoint x: 234, startPoint y: 215, endPoint x: 325, endPoint y: 289, distance: 117.3
radio input "true"
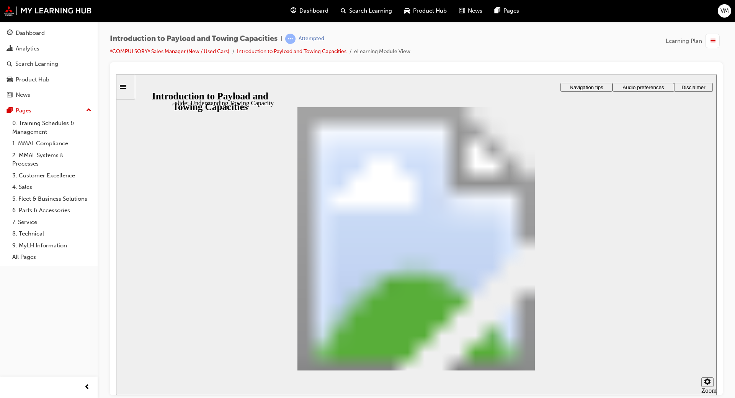
drag, startPoint x: 625, startPoint y: 364, endPoint x: 664, endPoint y: 305, distance: 71.0
drag, startPoint x: 406, startPoint y: 245, endPoint x: 502, endPoint y: 240, distance: 95.8
drag, startPoint x: 330, startPoint y: 170, endPoint x: 435, endPoint y: 170, distance: 104.9
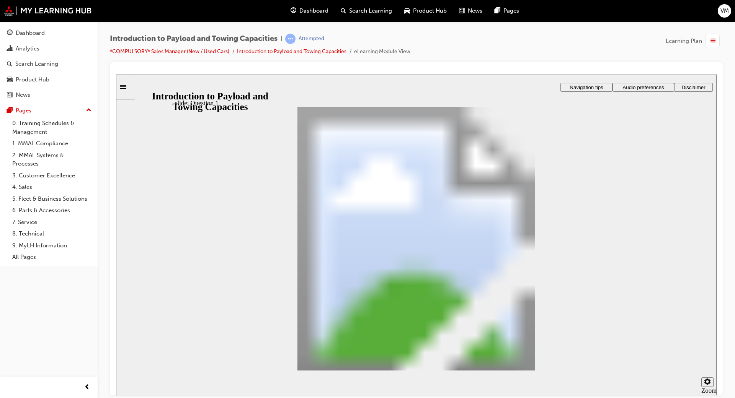
drag, startPoint x: 475, startPoint y: 169, endPoint x: 310, endPoint y: 164, distance: 165.0
drag, startPoint x: 335, startPoint y: 168, endPoint x: 389, endPoint y: 166, distance: 54.4
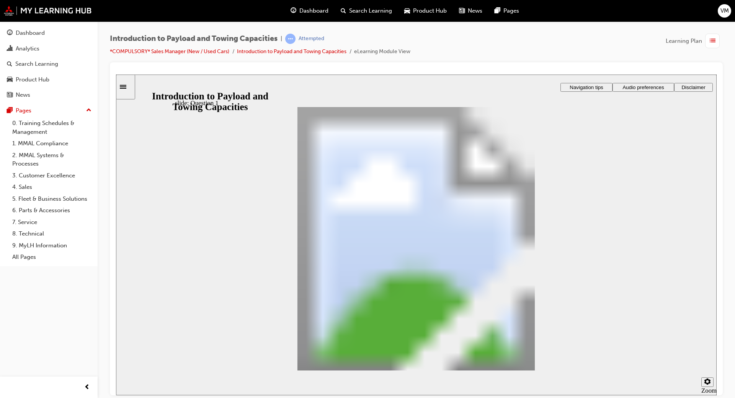
click at [75, 313] on div "Dashboard Analytics Search Learning Product Hub News Pages Pages 0. Training Sc…" at bounding box center [49, 189] width 98 height 379
radio input "true"
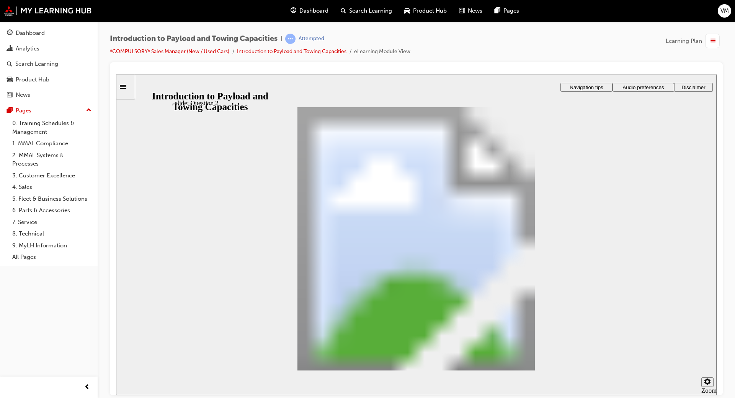
drag, startPoint x: 407, startPoint y: 304, endPoint x: 393, endPoint y: 207, distance: 97.7
drag, startPoint x: 519, startPoint y: 307, endPoint x: 325, endPoint y: 232, distance: 207.5
drag, startPoint x: 302, startPoint y: 280, endPoint x: 417, endPoint y: 237, distance: 122.7
checkbox input "true"
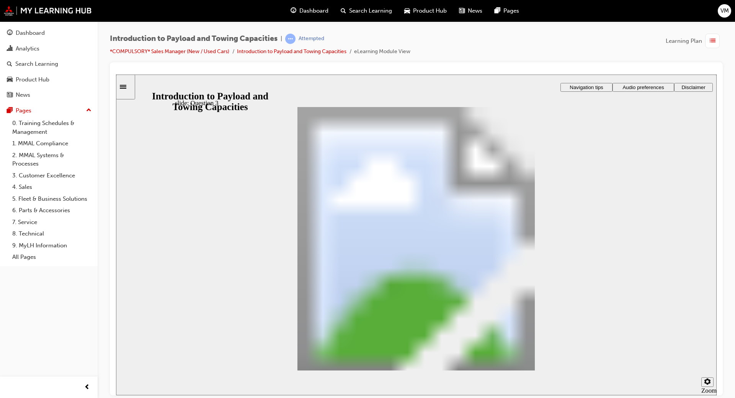
drag, startPoint x: 277, startPoint y: 314, endPoint x: 413, endPoint y: 297, distance: 136.8
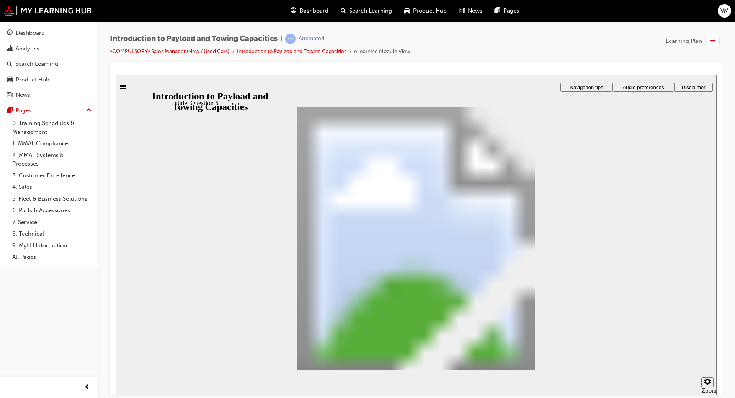
drag, startPoint x: 332, startPoint y: 184, endPoint x: 329, endPoint y: 178, distance: 6.5
drag, startPoint x: 424, startPoint y: 189, endPoint x: 488, endPoint y: 287, distance: 116.6
drag, startPoint x: 406, startPoint y: 189, endPoint x: 466, endPoint y: 217, distance: 66.6
drag, startPoint x: 355, startPoint y: 185, endPoint x: 414, endPoint y: 312, distance: 139.7
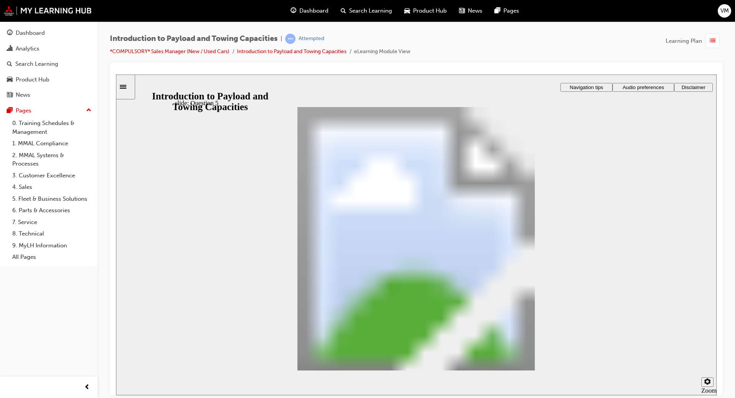
drag, startPoint x: 358, startPoint y: 181, endPoint x: 425, endPoint y: 242, distance: 91.0
drag, startPoint x: 367, startPoint y: 186, endPoint x: 429, endPoint y: 312, distance: 141.0
drag, startPoint x: 371, startPoint y: 183, endPoint x: 406, endPoint y: 218, distance: 50.1
drag, startPoint x: 409, startPoint y: 220, endPoint x: 406, endPoint y: 286, distance: 66.2
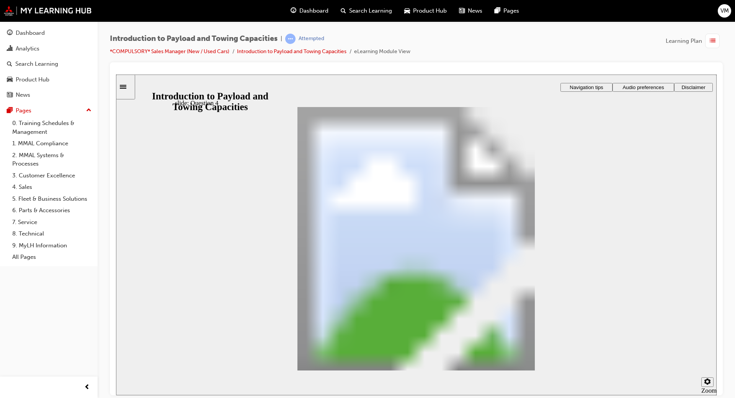
drag, startPoint x: 373, startPoint y: 189, endPoint x: 429, endPoint y: 226, distance: 67.1
drag, startPoint x: 382, startPoint y: 281, endPoint x: 383, endPoint y: 257, distance: 24.5
drag, startPoint x: 374, startPoint y: 186, endPoint x: 438, endPoint y: 281, distance: 114.2
checkbox input "true"
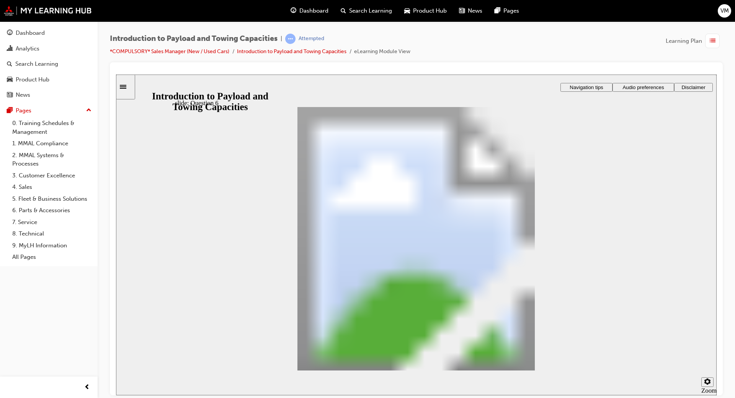
checkbox input "true"
radio input "true"
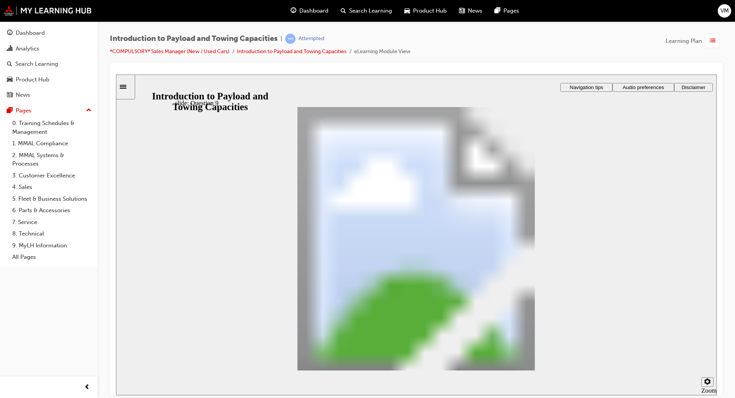
radio input "true"
drag, startPoint x: 247, startPoint y: 252, endPoint x: 619, endPoint y: 348, distance: 384.5
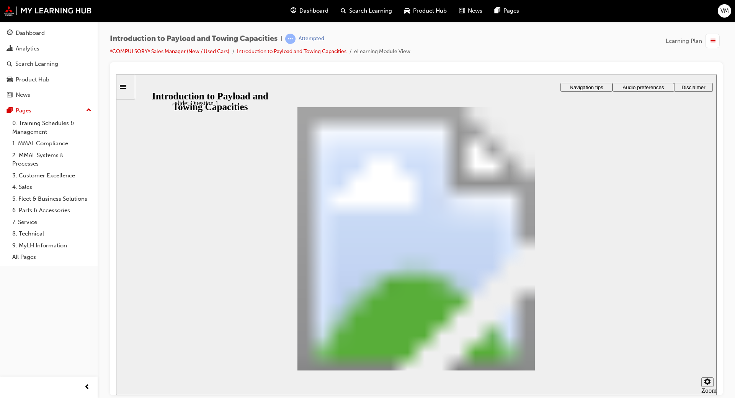
radio input "true"
drag, startPoint x: 388, startPoint y: 305, endPoint x: 381, endPoint y: 212, distance: 93.7
drag, startPoint x: 504, startPoint y: 307, endPoint x: 311, endPoint y: 230, distance: 206.9
drag, startPoint x: 297, startPoint y: 278, endPoint x: 436, endPoint y: 232, distance: 146.2
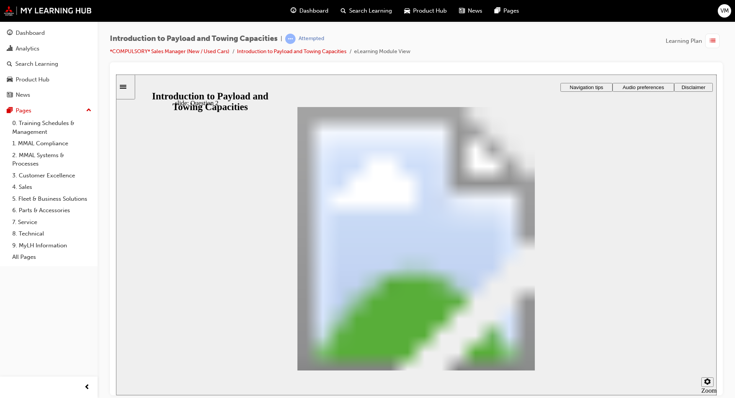
checkbox input "true"
drag, startPoint x: 382, startPoint y: 189, endPoint x: 468, endPoint y: 283, distance: 127.5
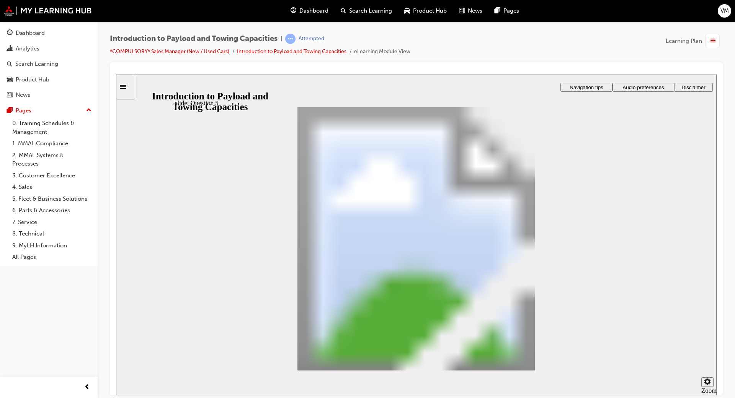
drag, startPoint x: 396, startPoint y: 182, endPoint x: 457, endPoint y: 221, distance: 72.9
drag, startPoint x: 387, startPoint y: 186, endPoint x: 463, endPoint y: 316, distance: 150.6
drag, startPoint x: 372, startPoint y: 182, endPoint x: 416, endPoint y: 252, distance: 82.7
drag, startPoint x: 361, startPoint y: 180, endPoint x: 426, endPoint y: 311, distance: 146.3
drag, startPoint x: 386, startPoint y: 183, endPoint x: 434, endPoint y: 218, distance: 60.5
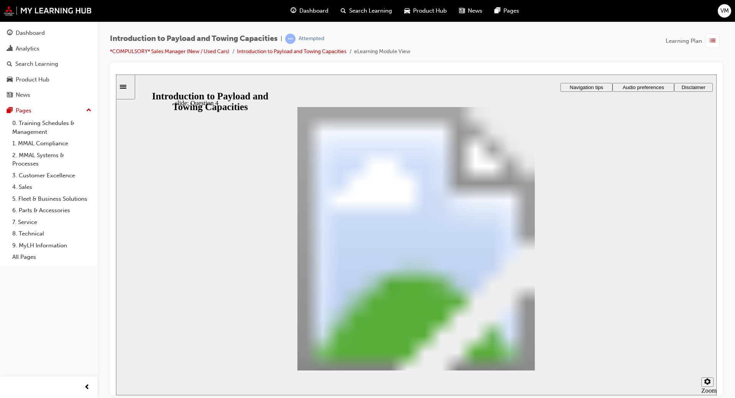
drag, startPoint x: 395, startPoint y: 188, endPoint x: 452, endPoint y: 249, distance: 84.2
drag, startPoint x: 405, startPoint y: 181, endPoint x: 470, endPoint y: 270, distance: 110.1
checkbox input "true"
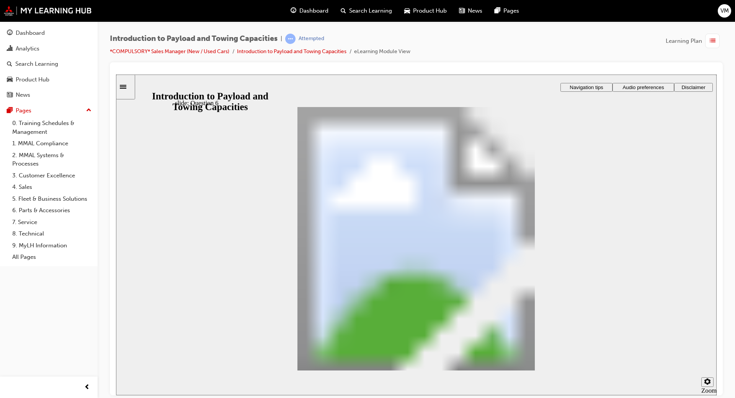
radio input "true"
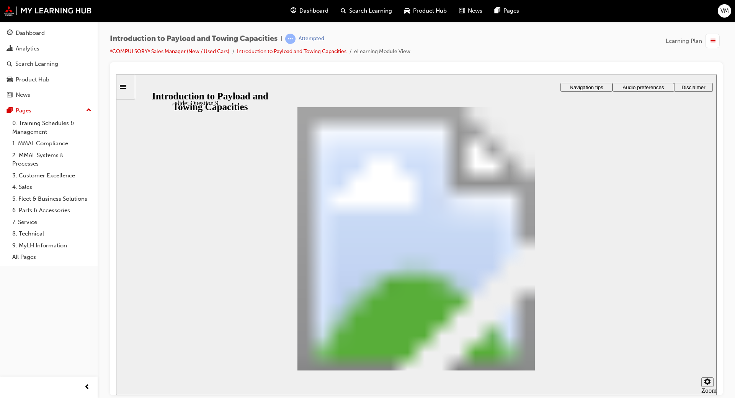
radio input "true"
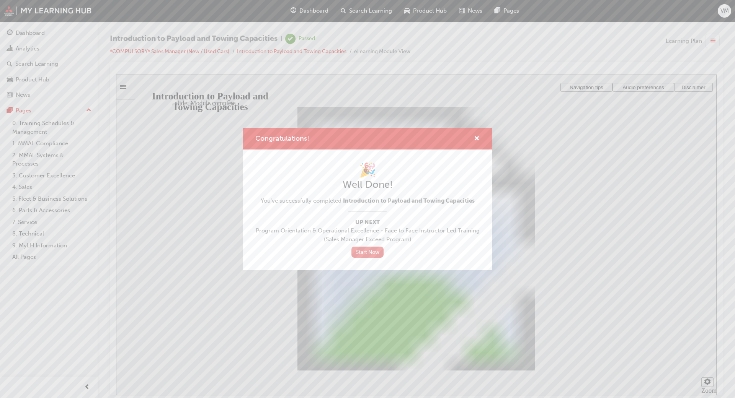
click at [370, 253] on link "Start Now" at bounding box center [367, 252] width 32 height 11
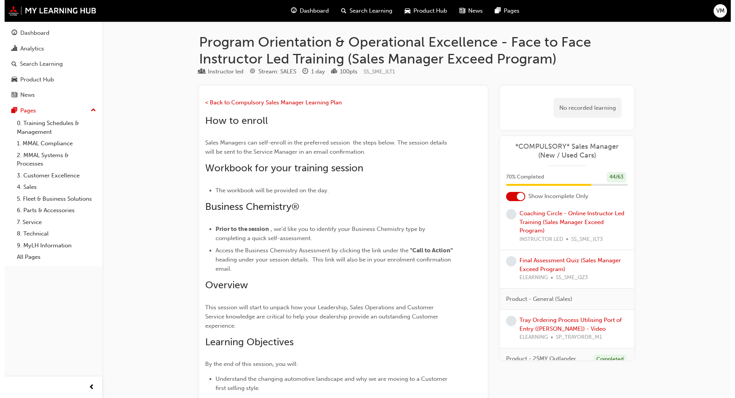
scroll to position [654, 0]
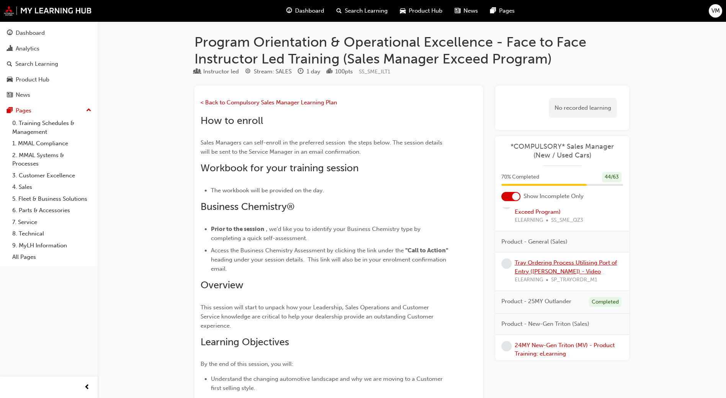
click at [549, 275] on link "Tray Ordering Process Utilising Port of Entry ([PERSON_NAME]) - Video" at bounding box center [566, 267] width 102 height 16
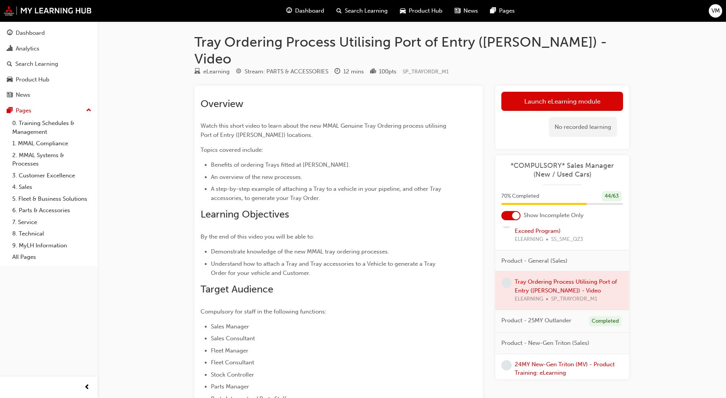
click at [547, 290] on div at bounding box center [562, 291] width 134 height 38
click at [541, 92] on link "Launch eLearning module" at bounding box center [562, 101] width 122 height 19
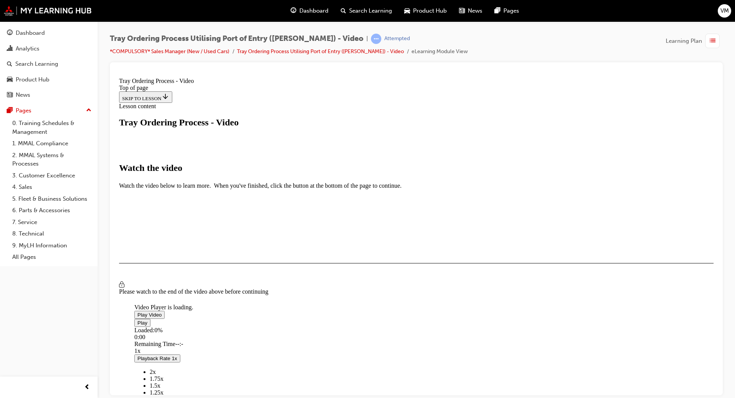
click at [137, 313] on span "Video player" at bounding box center [137, 315] width 0 height 6
drag, startPoint x: 586, startPoint y: 345, endPoint x: 571, endPoint y: 352, distance: 16.8
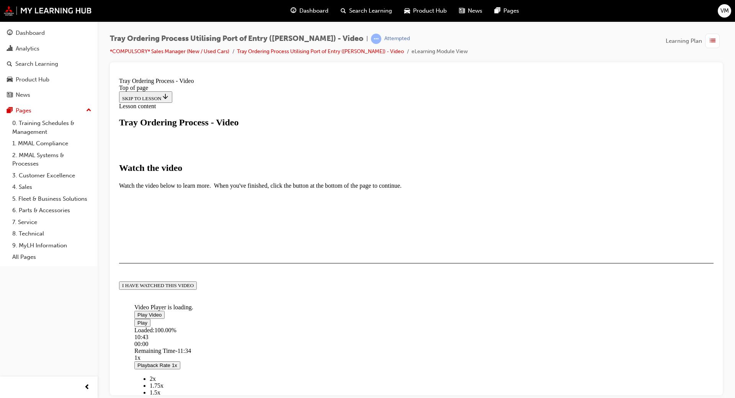
click at [194, 289] on div "I HAVE WATCHED THIS VIDEO" at bounding box center [158, 285] width 72 height 6
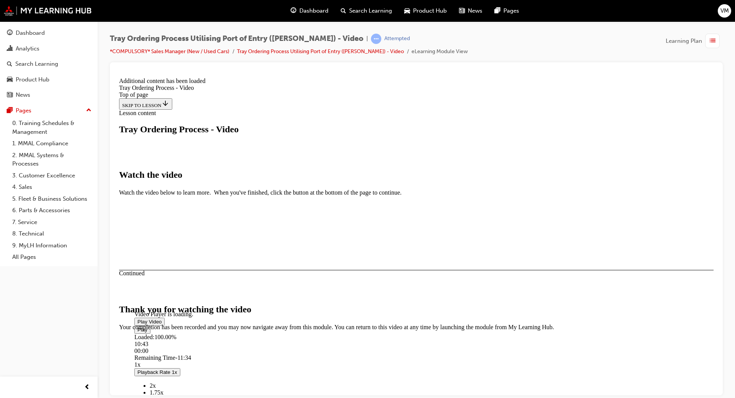
scroll to position [193, 0]
click at [166, 373] on button "CLOSE MODULE" at bounding box center [142, 377] width 47 height 8
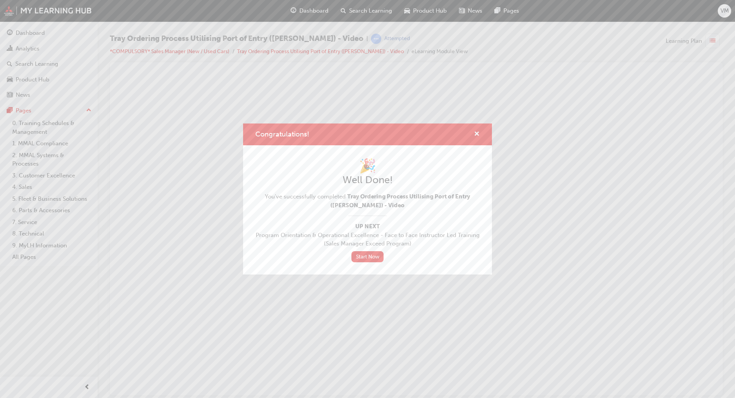
scroll to position [0, 0]
click at [475, 131] on span "cross-icon" at bounding box center [477, 134] width 6 height 7
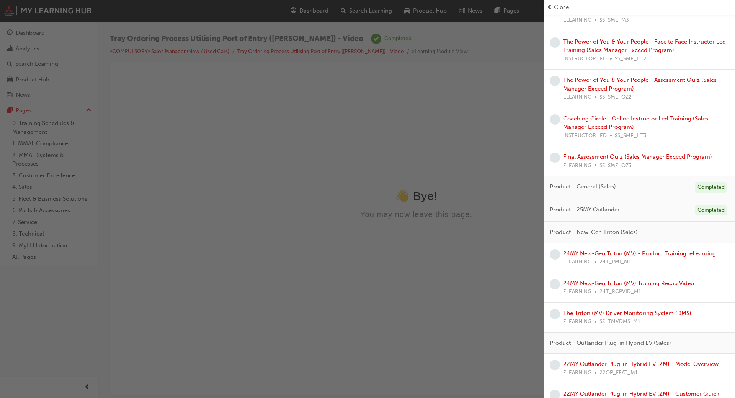
scroll to position [395, 0]
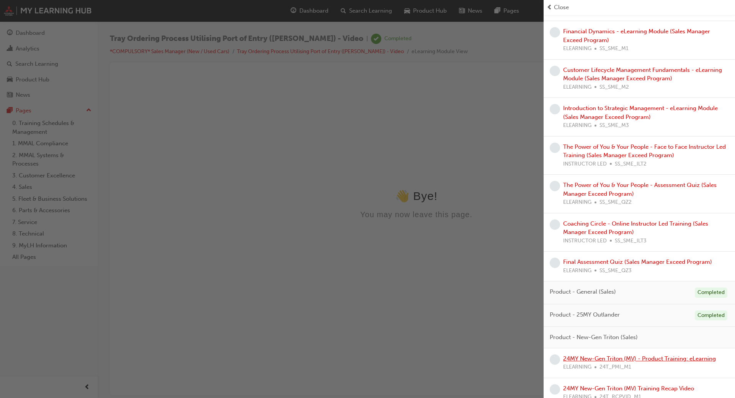
click at [587, 362] on link "24MY New-Gen Triton (MV) - Product Training: eLearning" at bounding box center [639, 358] width 153 height 7
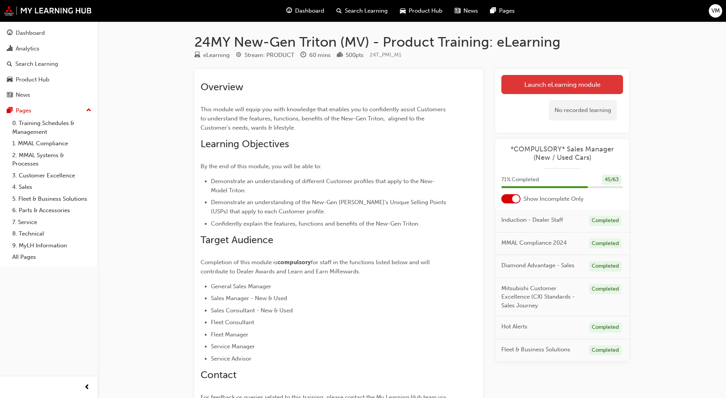
click at [539, 84] on link "Launch eLearning module" at bounding box center [562, 84] width 122 height 19
